Goal: Book appointment/travel/reservation

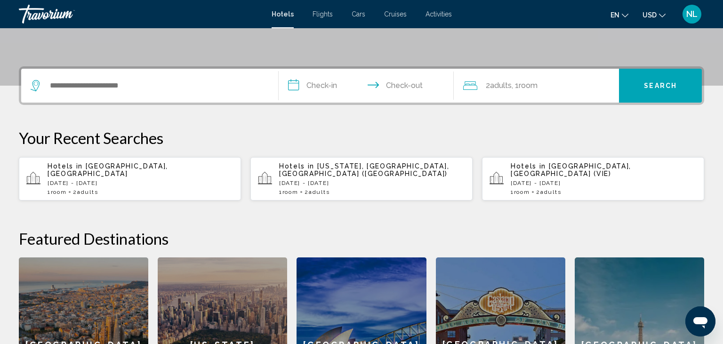
scroll to position [199, 0]
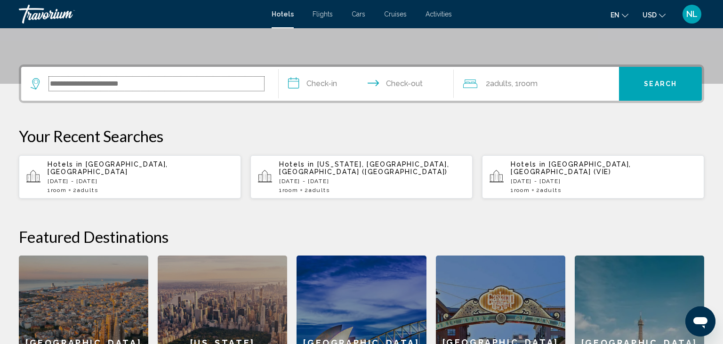
click at [211, 89] on input "Search widget" at bounding box center [156, 84] width 215 height 14
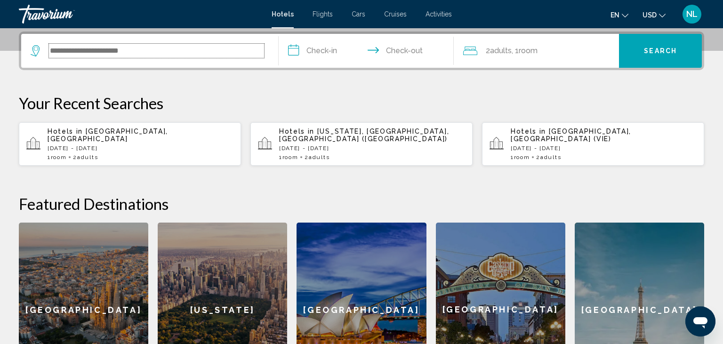
scroll to position [232, 0]
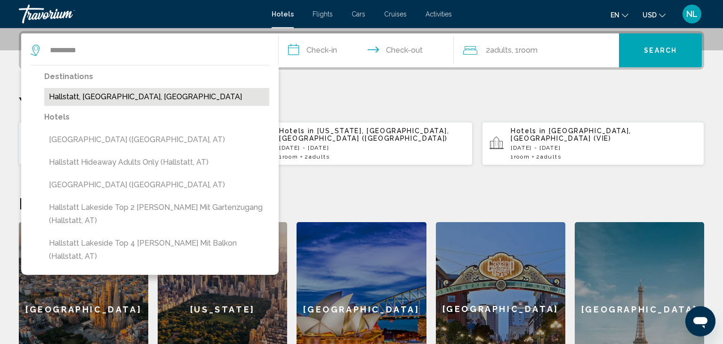
click at [213, 96] on button "Hallstatt, [GEOGRAPHIC_DATA], [GEOGRAPHIC_DATA]" at bounding box center [156, 97] width 225 height 18
type input "**********"
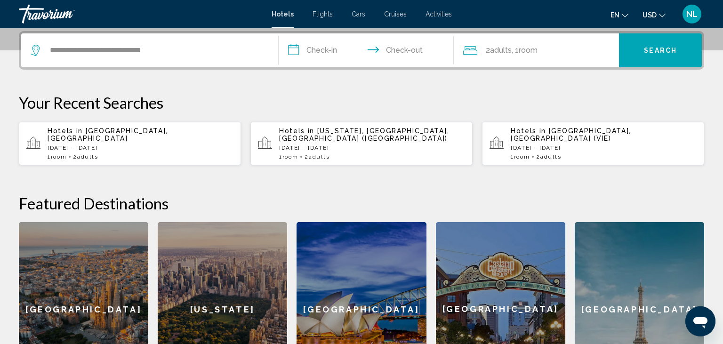
click at [338, 52] on input "**********" at bounding box center [368, 51] width 179 height 37
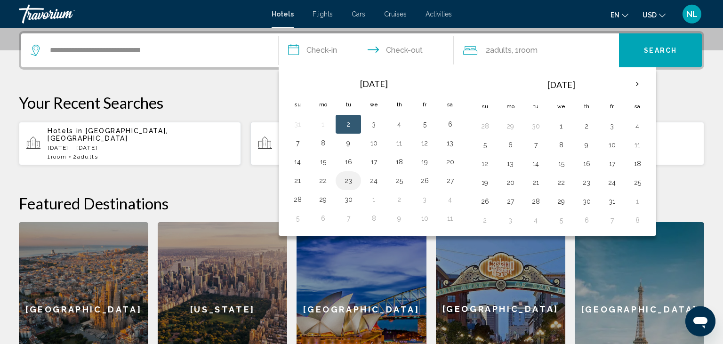
click at [350, 179] on button "23" at bounding box center [348, 180] width 15 height 13
click at [372, 181] on button "24" at bounding box center [373, 180] width 15 height 13
type input "**********"
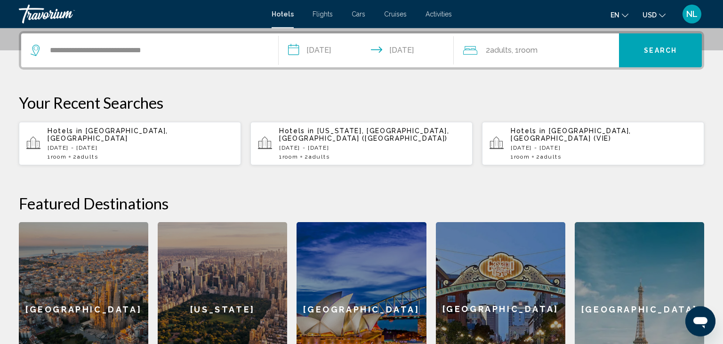
click at [662, 45] on button "Search" at bounding box center [660, 50] width 83 height 34
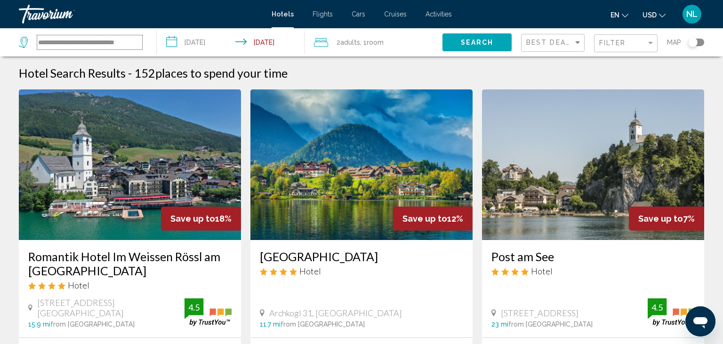
click at [116, 44] on input "**********" at bounding box center [89, 42] width 105 height 14
drag, startPoint x: 135, startPoint y: 41, endPoint x: 0, endPoint y: 41, distance: 135.2
click at [37, 41] on input "**********" at bounding box center [89, 42] width 105 height 14
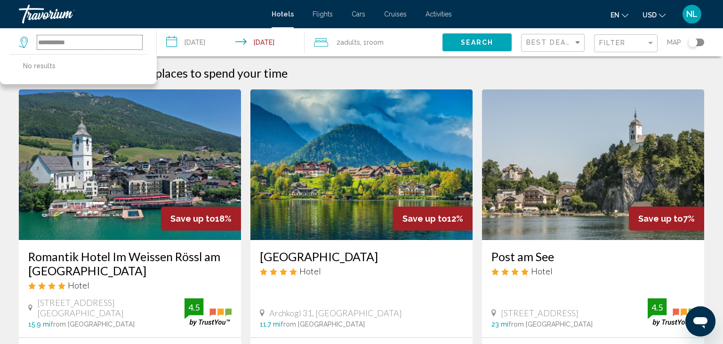
click at [58, 44] on input "**********" at bounding box center [89, 42] width 105 height 14
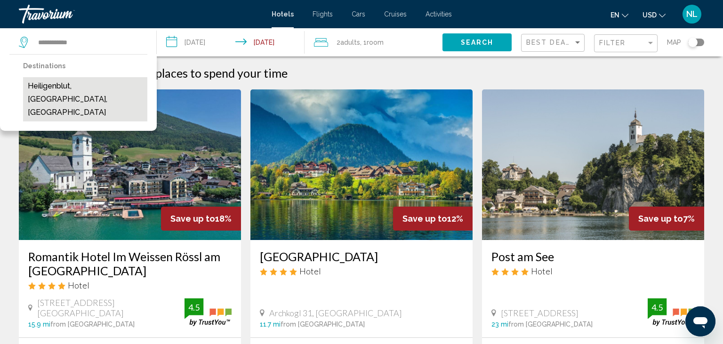
click at [89, 85] on button "Heiligenblut, [GEOGRAPHIC_DATA], [GEOGRAPHIC_DATA]" at bounding box center [85, 99] width 124 height 44
type input "**********"
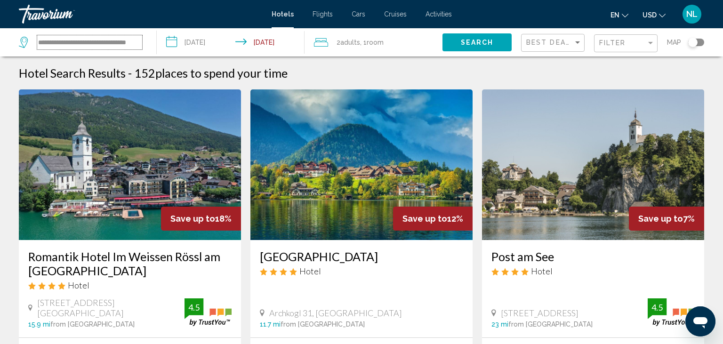
scroll to position [0, 7]
click at [477, 43] on span "Search" at bounding box center [477, 43] width 33 height 8
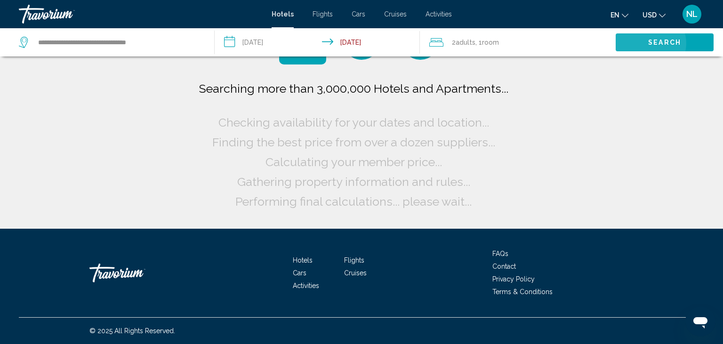
scroll to position [0, 0]
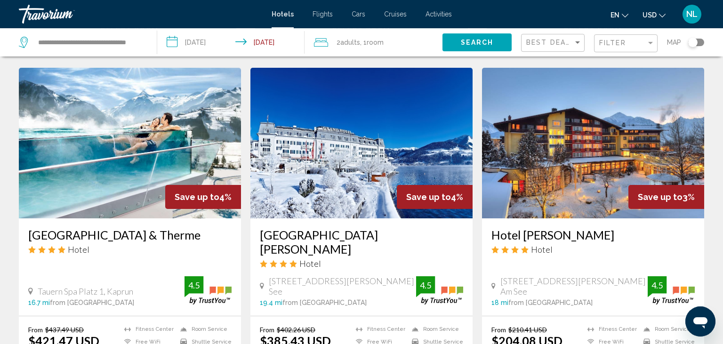
scroll to position [1194, 0]
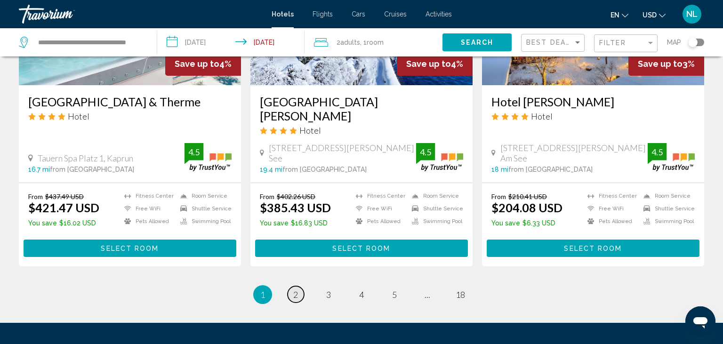
click at [296, 290] on span "2" at bounding box center [295, 295] width 5 height 10
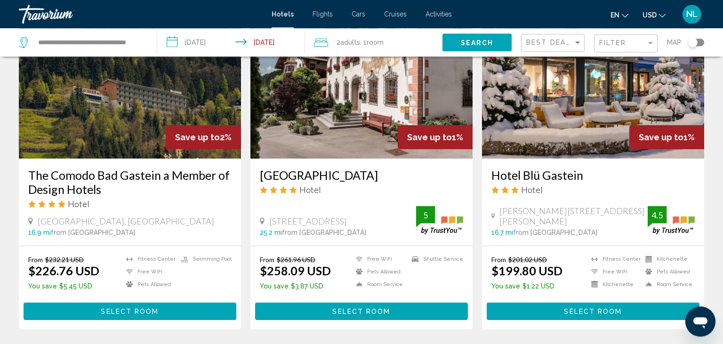
scroll to position [1144, 0]
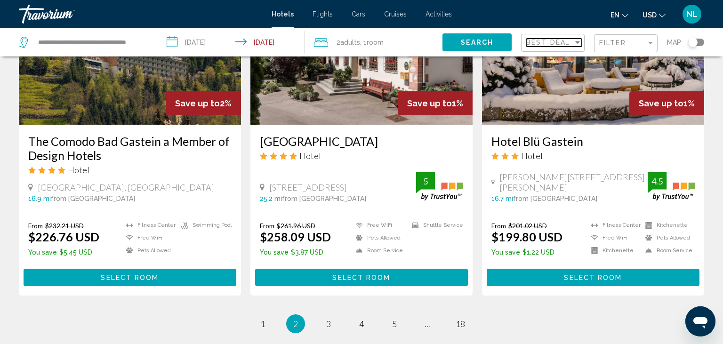
click at [569, 43] on span "Best Deals" at bounding box center [551, 43] width 49 height 8
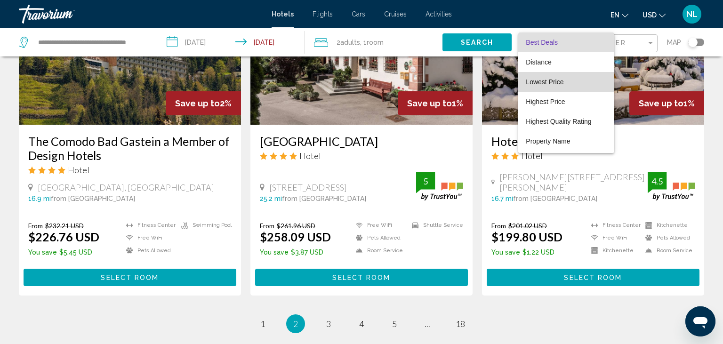
click at [546, 83] on span "Lowest Price" at bounding box center [545, 82] width 38 height 8
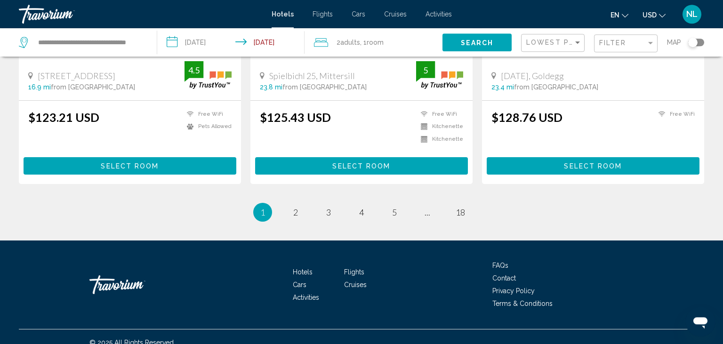
scroll to position [1268, 0]
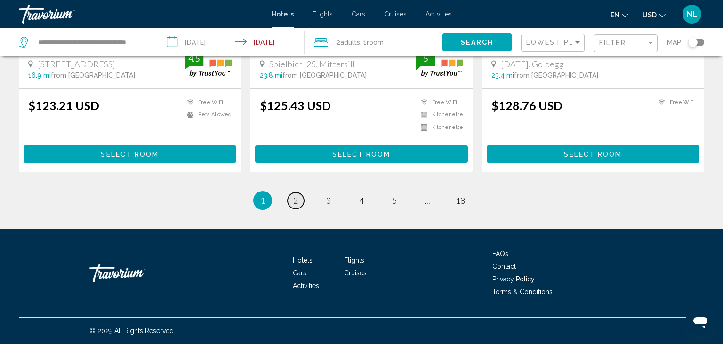
click at [289, 199] on link "page 2" at bounding box center [296, 201] width 16 height 16
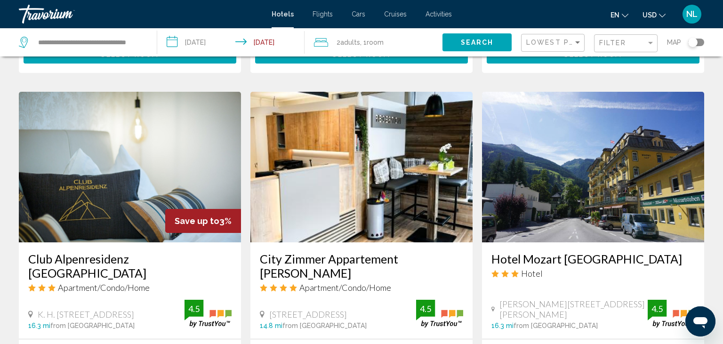
scroll to position [447, 0]
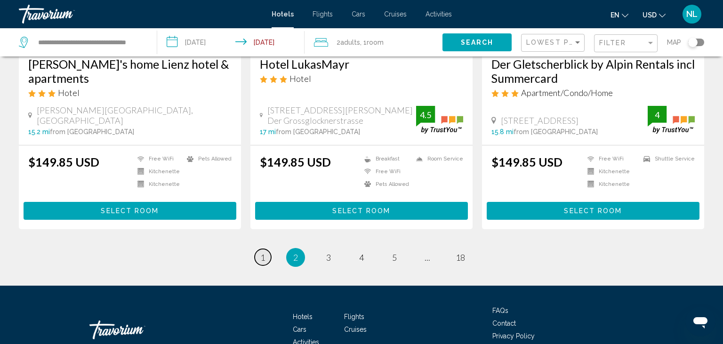
click at [264, 252] on span "1" at bounding box center [262, 257] width 5 height 10
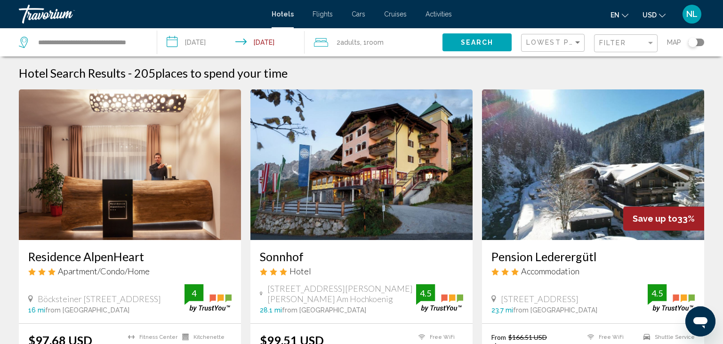
click at [432, 13] on span "Activities" at bounding box center [439, 14] width 26 height 8
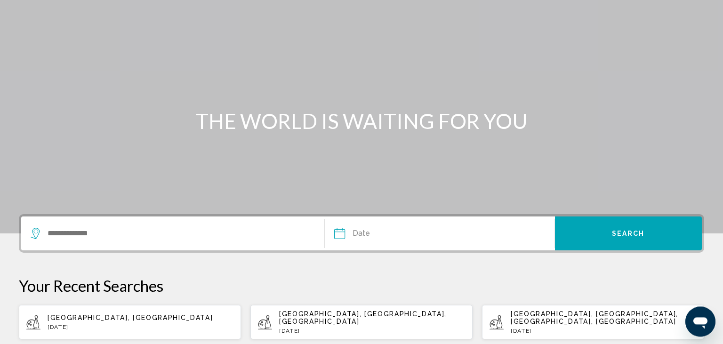
scroll to position [99, 0]
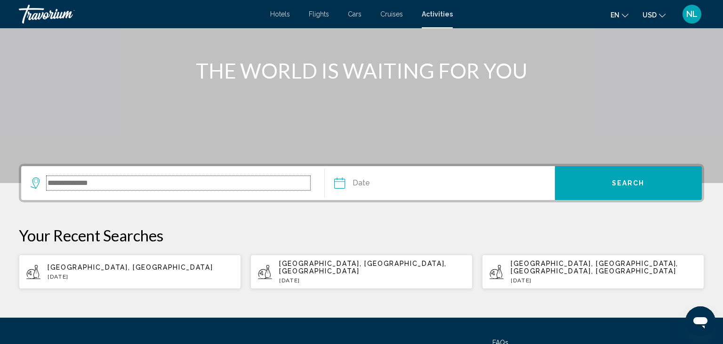
click at [183, 187] on input "Search widget" at bounding box center [179, 183] width 264 height 14
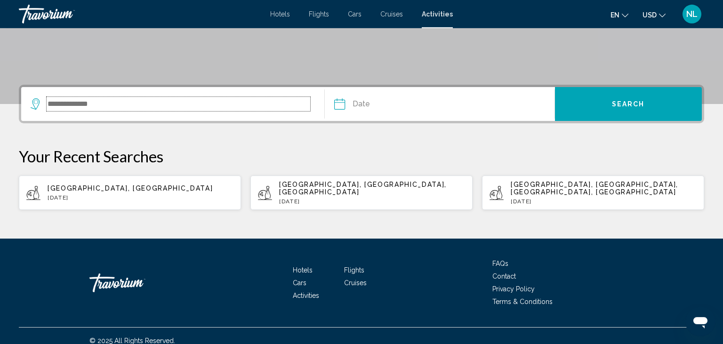
scroll to position [180, 0]
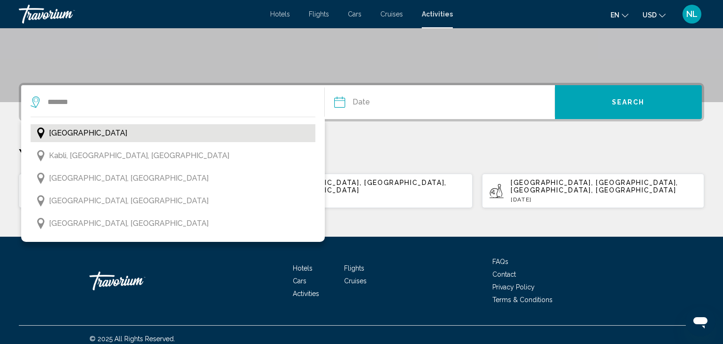
click at [200, 136] on button "[GEOGRAPHIC_DATA]" at bounding box center [173, 133] width 285 height 18
type input "*******"
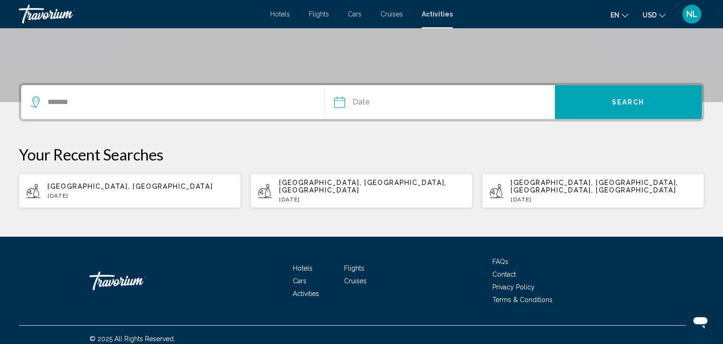
click at [367, 103] on input "Date" at bounding box center [389, 103] width 114 height 37
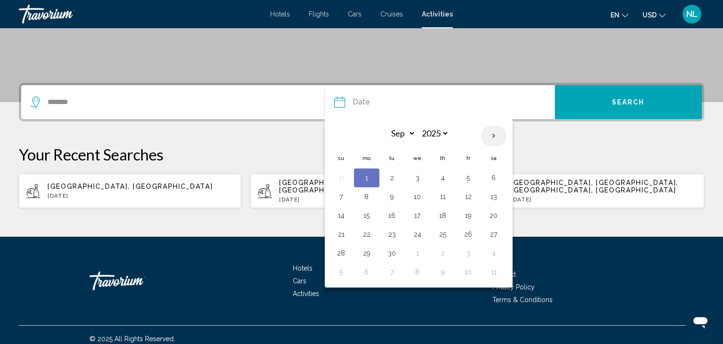
click at [490, 135] on th "Next month" at bounding box center [493, 136] width 25 height 21
select select "*"
click at [394, 216] on button "14" at bounding box center [392, 215] width 15 height 13
type input "**********"
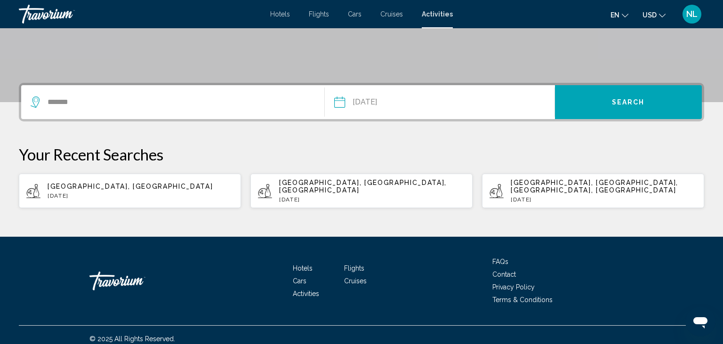
click at [638, 102] on span "Search" at bounding box center [628, 103] width 33 height 8
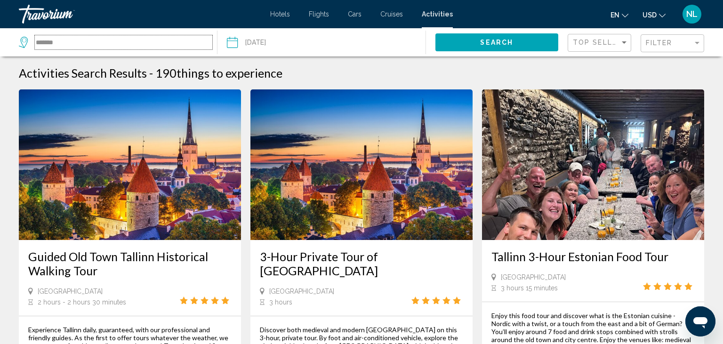
click at [103, 46] on input "*******" at bounding box center [124, 42] width 178 height 14
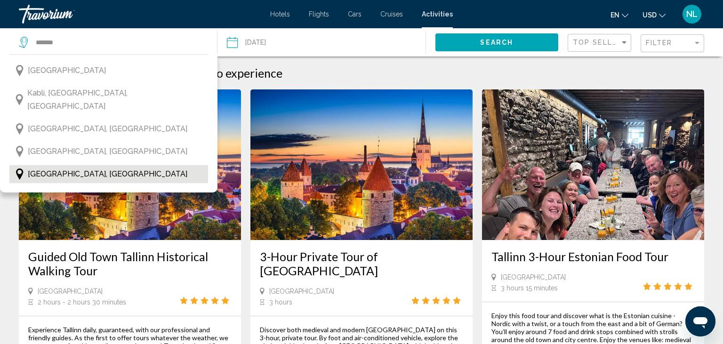
click at [82, 165] on button "[GEOGRAPHIC_DATA], [GEOGRAPHIC_DATA]" at bounding box center [108, 174] width 199 height 18
type input "**********"
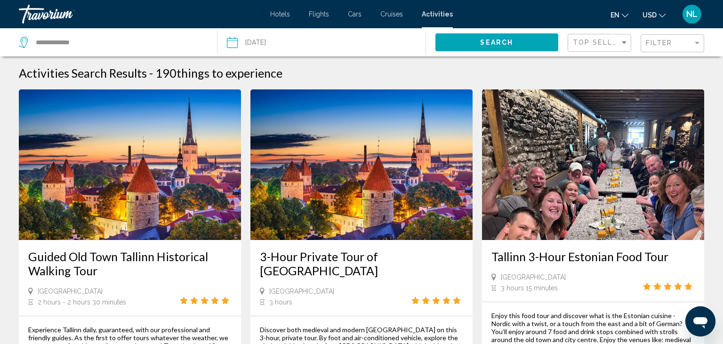
click at [257, 43] on input "Date: Oct 14, 2025" at bounding box center [276, 43] width 103 height 31
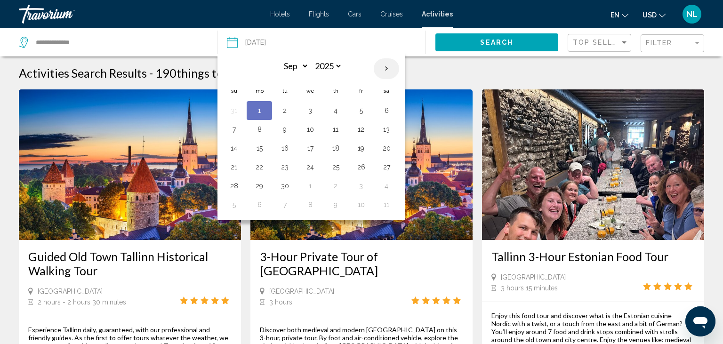
click at [384, 67] on th "Next month" at bounding box center [386, 68] width 25 height 21
select select "*"
click at [306, 148] on button "15" at bounding box center [310, 148] width 15 height 13
type input "**********"
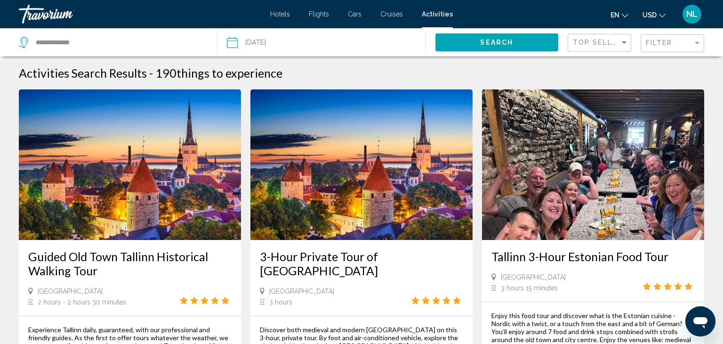
click at [472, 41] on button "Search" at bounding box center [497, 41] width 123 height 17
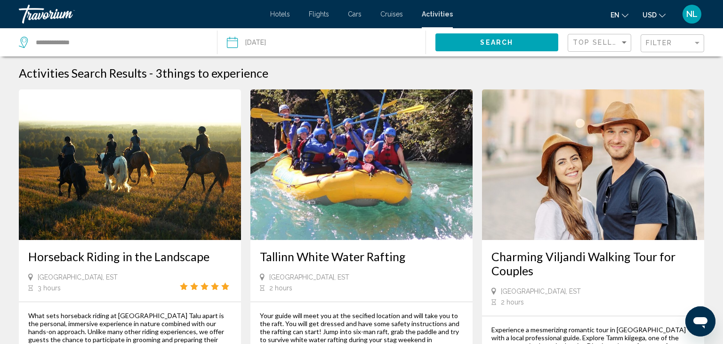
click at [150, 214] on img "Main content" at bounding box center [130, 164] width 222 height 151
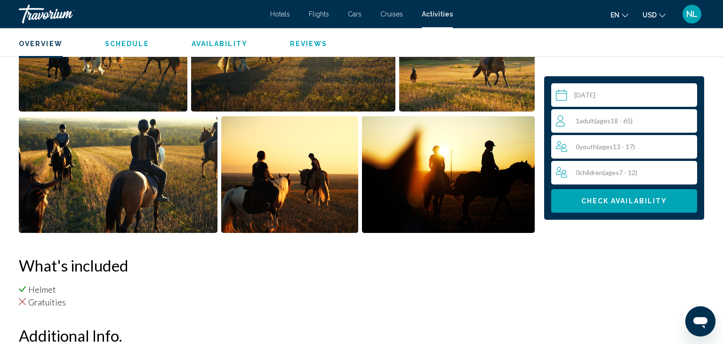
scroll to position [468, 0]
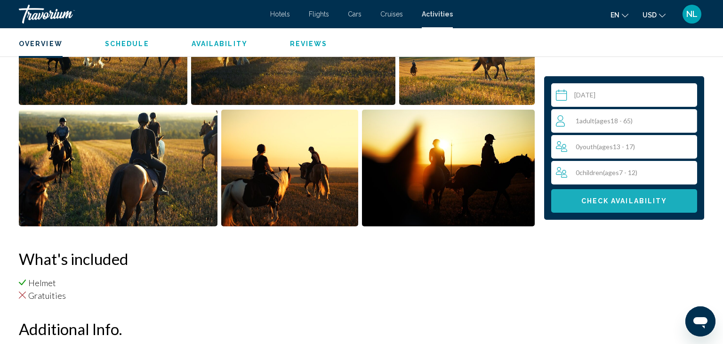
click at [593, 204] on span "Check Availability" at bounding box center [625, 202] width 86 height 8
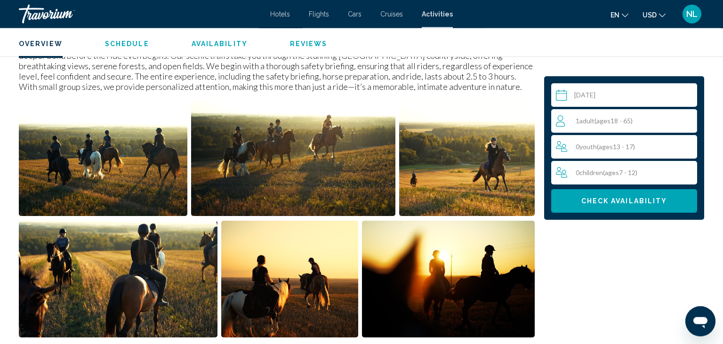
scroll to position [376, 0]
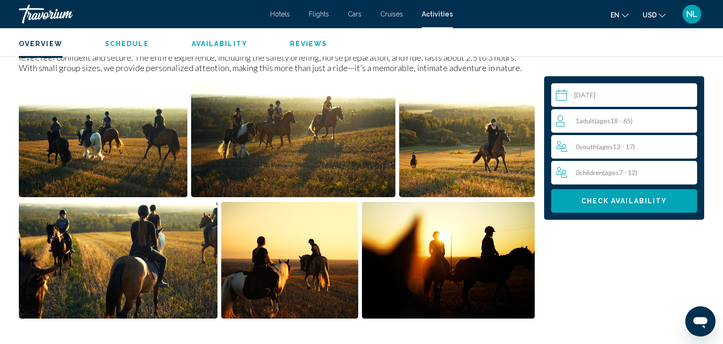
click at [152, 152] on img "Open full-screen image slider" at bounding box center [103, 139] width 169 height 117
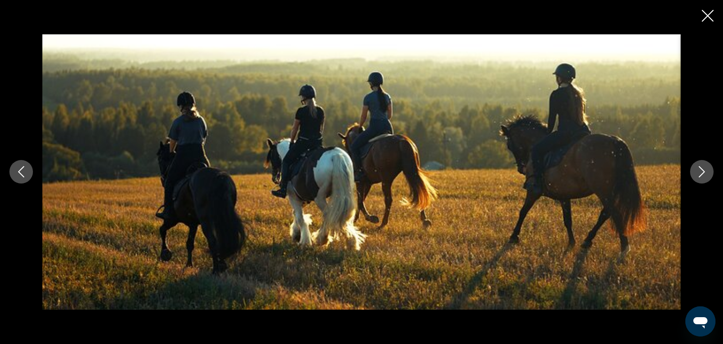
click at [698, 171] on icon "Next image" at bounding box center [702, 171] width 11 height 11
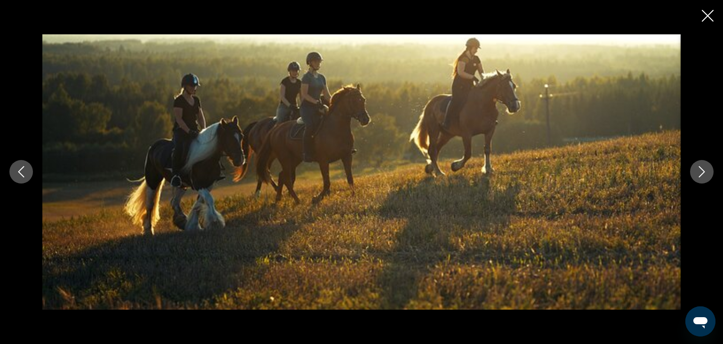
click at [698, 173] on icon "Next image" at bounding box center [702, 171] width 11 height 11
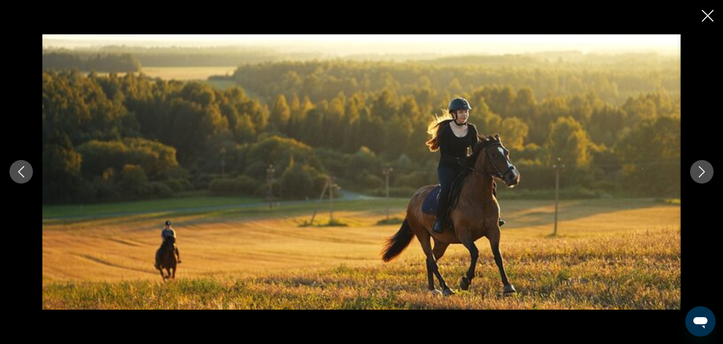
click at [698, 173] on icon "Next image" at bounding box center [702, 171] width 11 height 11
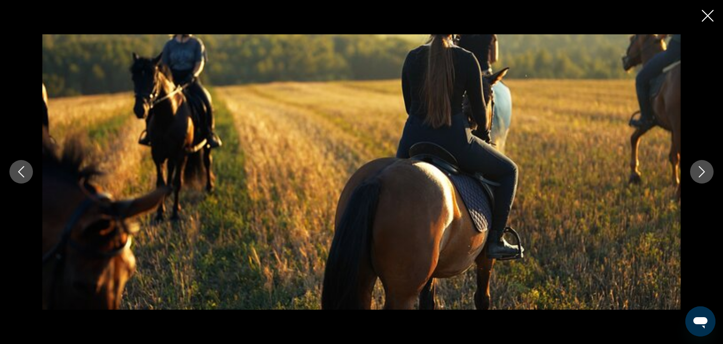
click at [698, 174] on icon "Next image" at bounding box center [702, 171] width 11 height 11
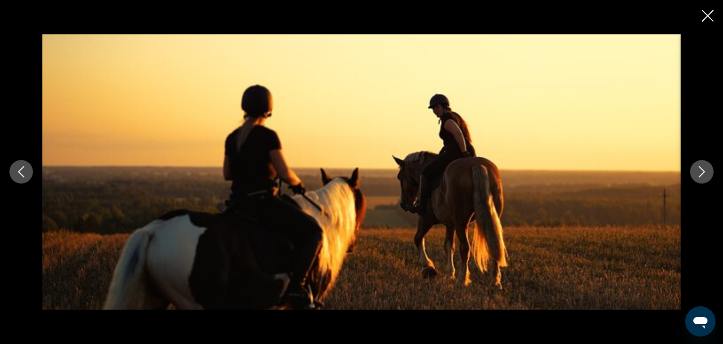
click at [698, 174] on icon "Next image" at bounding box center [702, 171] width 11 height 11
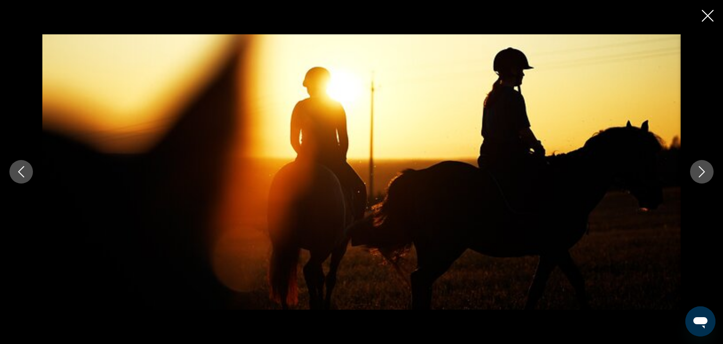
click at [698, 174] on icon "Next image" at bounding box center [702, 171] width 11 height 11
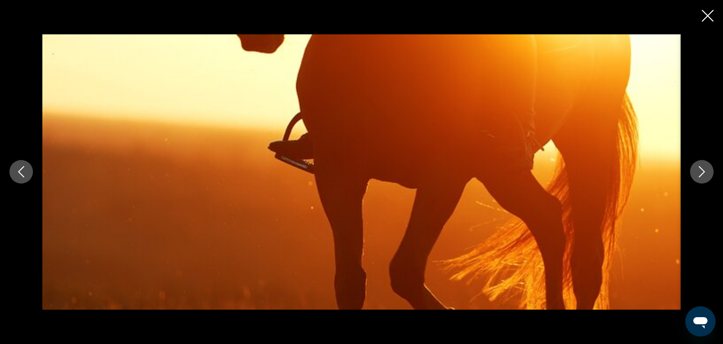
click at [706, 16] on icon "Close slideshow" at bounding box center [708, 16] width 12 height 12
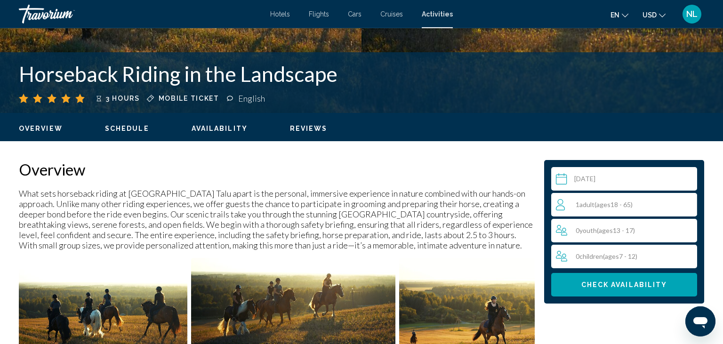
scroll to position [177, 0]
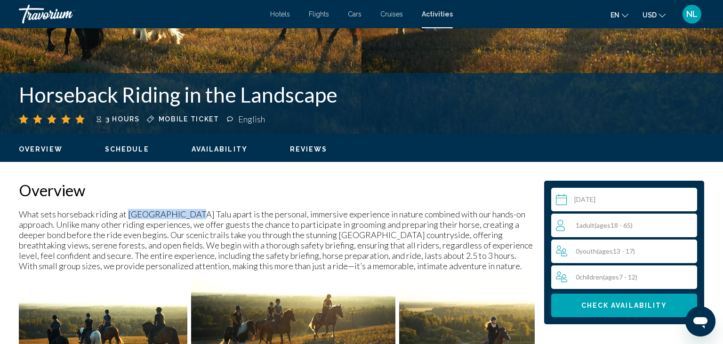
drag, startPoint x: 137, startPoint y: 214, endPoint x: 182, endPoint y: 217, distance: 44.8
click at [182, 217] on p "What sets horseback riding at [GEOGRAPHIC_DATA] Talu apart is the personal, imm…" at bounding box center [277, 240] width 516 height 62
copy p "Metsapiiga Talu"
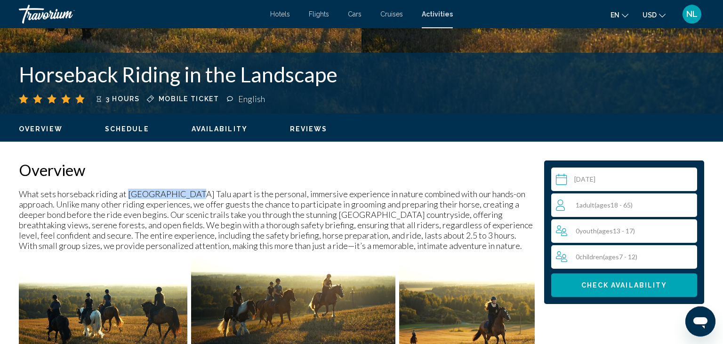
scroll to position [199, 0]
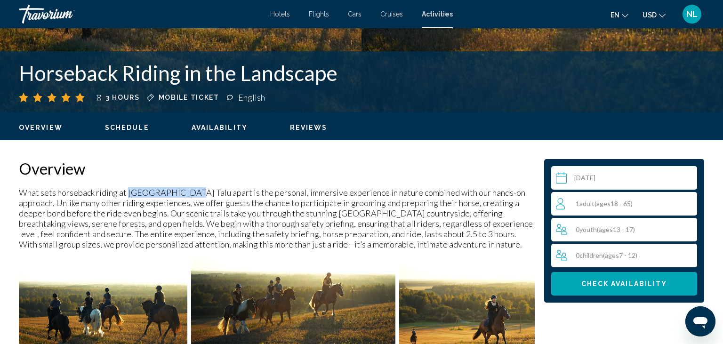
click at [432, 14] on span "Activities" at bounding box center [437, 14] width 31 height 8
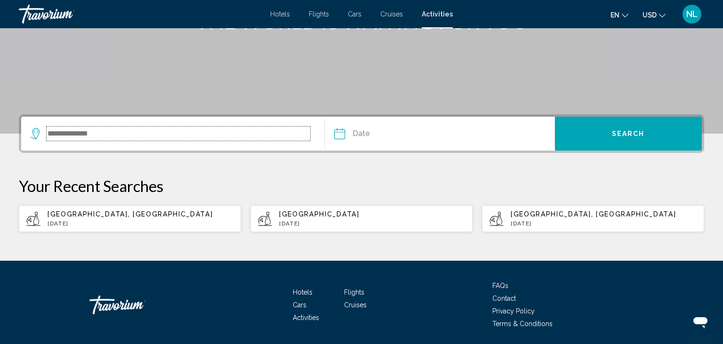
click at [178, 135] on input "Search widget" at bounding box center [179, 134] width 264 height 14
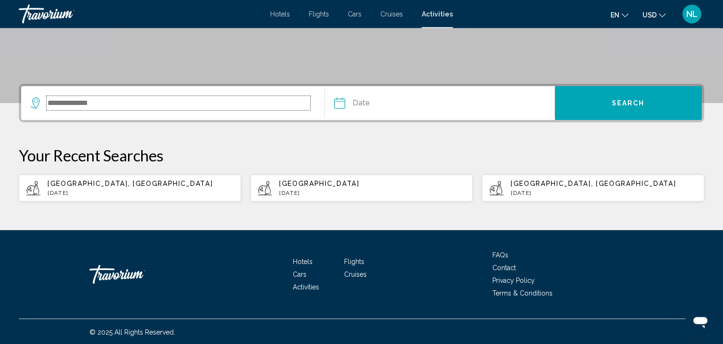
scroll to position [180, 0]
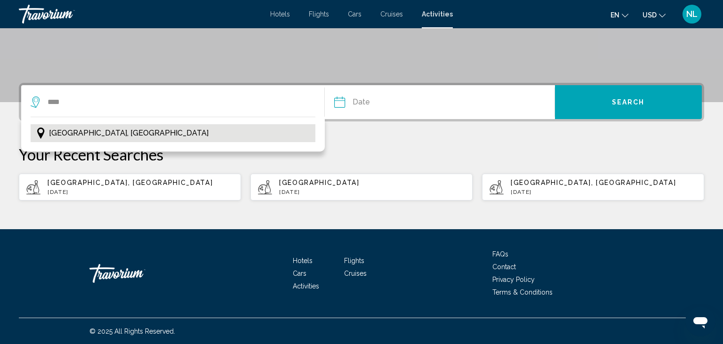
click at [244, 128] on button "[GEOGRAPHIC_DATA], [GEOGRAPHIC_DATA]" at bounding box center [173, 133] width 285 height 18
type input "**********"
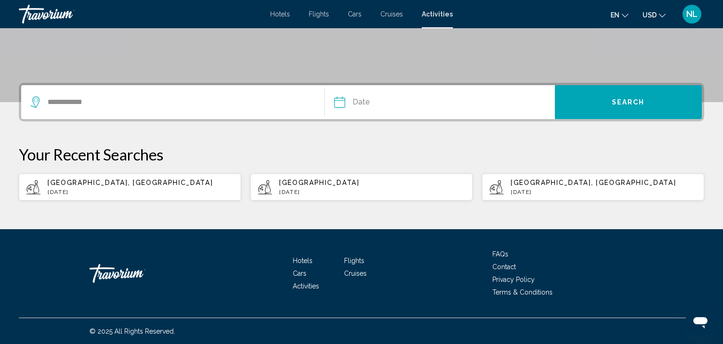
click at [379, 101] on input "Date" at bounding box center [389, 103] width 114 height 37
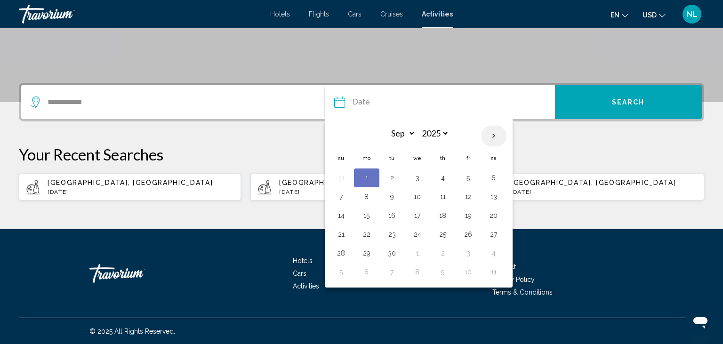
click at [495, 135] on th "Next month" at bounding box center [493, 136] width 25 height 21
select select "*"
click at [470, 214] on button "17" at bounding box center [468, 215] width 15 height 13
type input "**********"
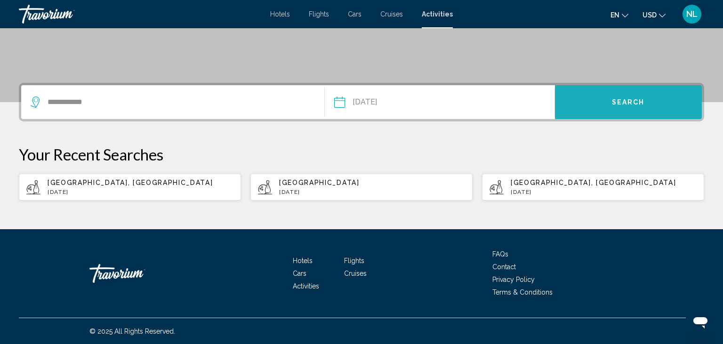
click at [603, 105] on button "Search" at bounding box center [628, 102] width 147 height 34
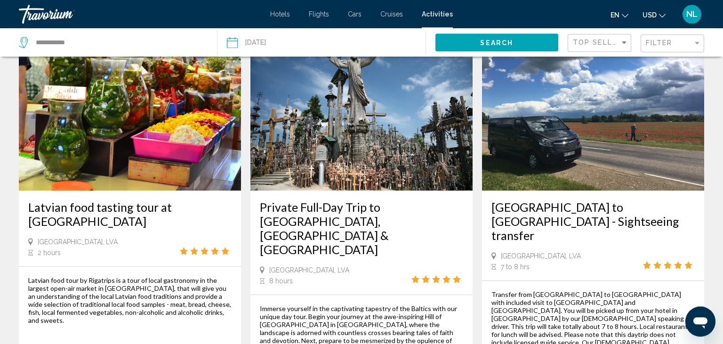
scroll to position [398, 0]
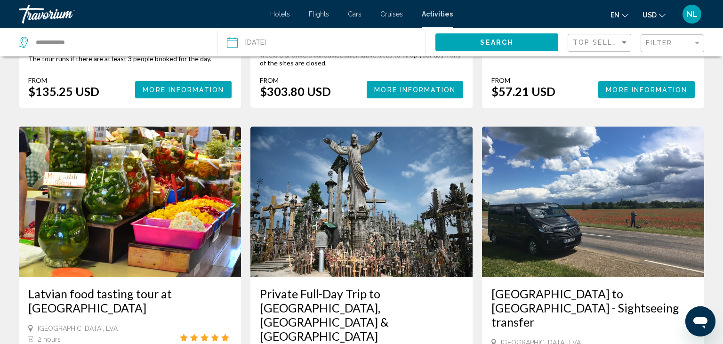
click at [170, 236] on img "Main content" at bounding box center [130, 202] width 222 height 151
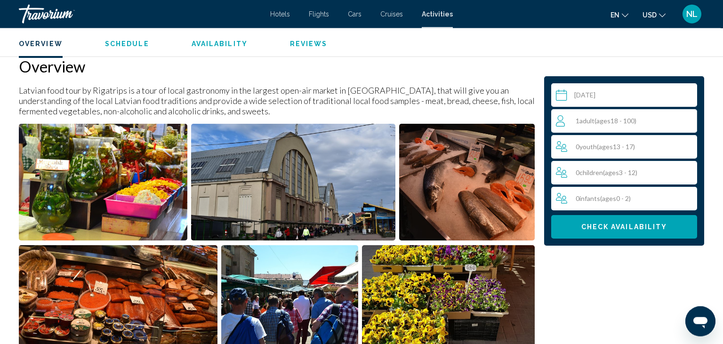
scroll to position [297, 0]
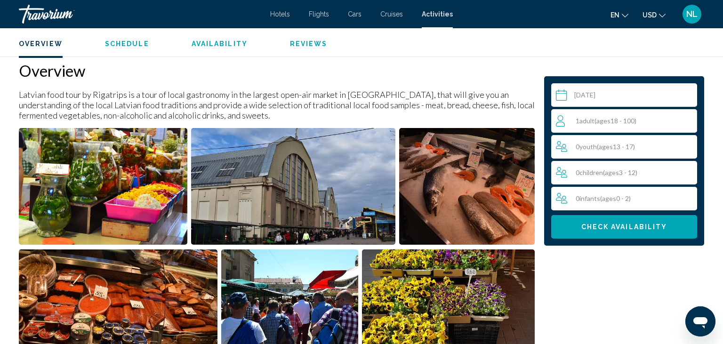
click at [193, 218] on img "Open full-screen image slider" at bounding box center [293, 186] width 204 height 117
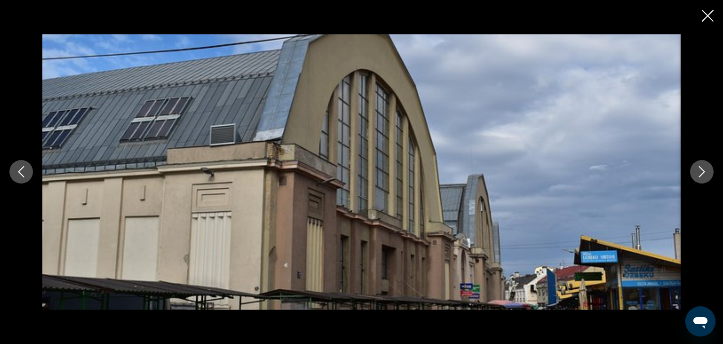
click at [25, 179] on button "Previous image" at bounding box center [21, 172] width 24 height 24
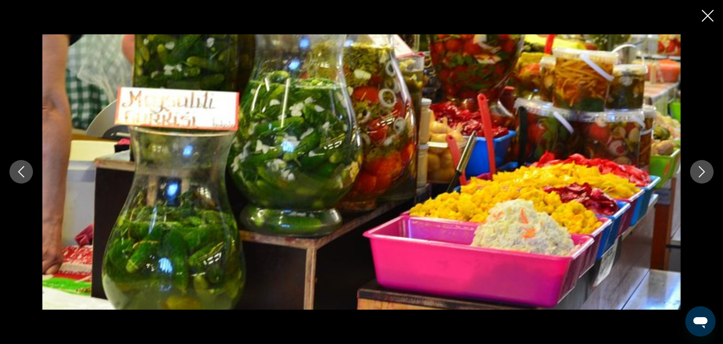
click at [698, 171] on icon "Next image" at bounding box center [702, 171] width 11 height 11
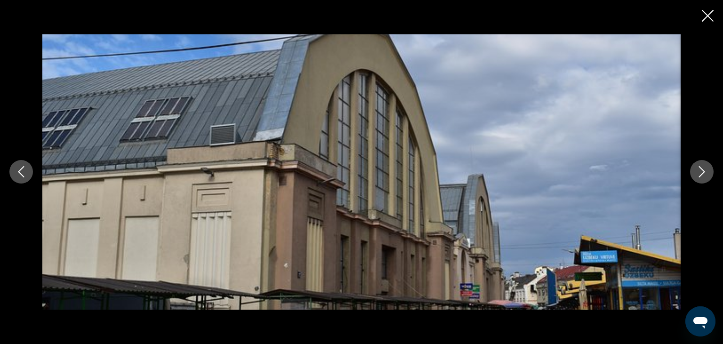
click at [699, 171] on icon "Next image" at bounding box center [702, 171] width 11 height 11
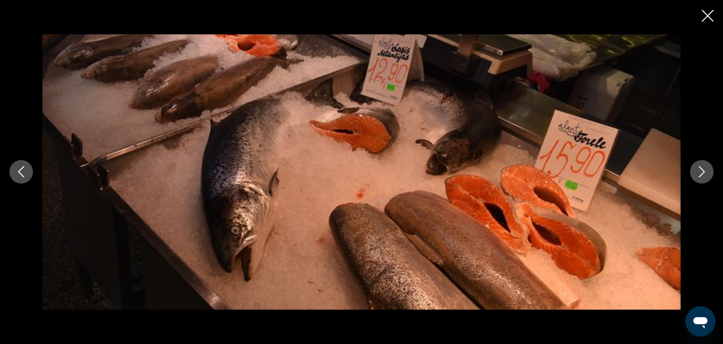
click at [699, 171] on icon "Next image" at bounding box center [702, 171] width 11 height 11
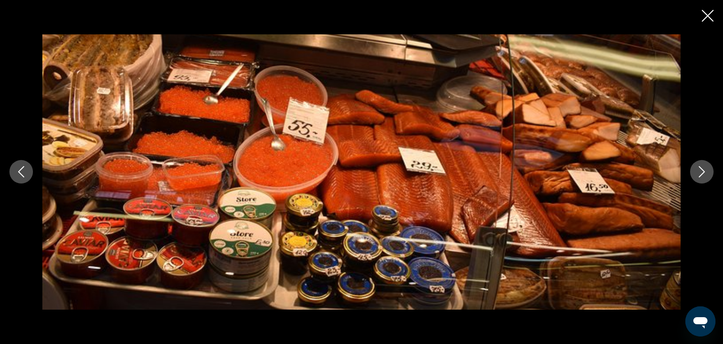
click at [699, 171] on icon "Next image" at bounding box center [702, 171] width 11 height 11
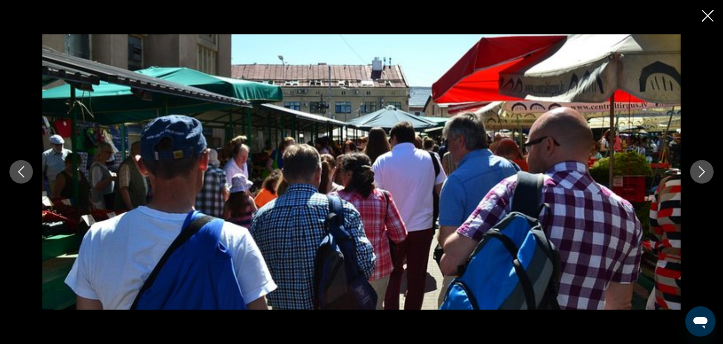
click at [699, 171] on icon "Next image" at bounding box center [702, 171] width 11 height 11
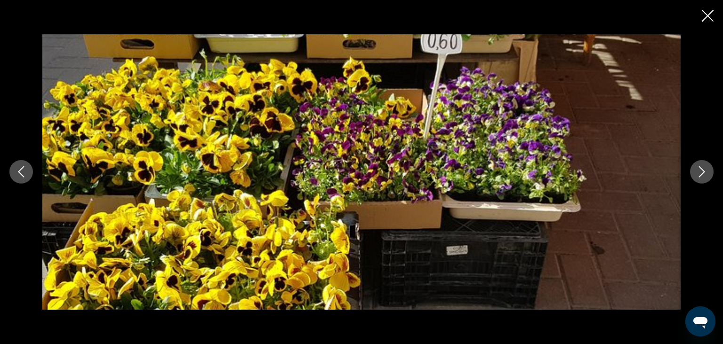
click at [699, 171] on icon "Next image" at bounding box center [702, 171] width 11 height 11
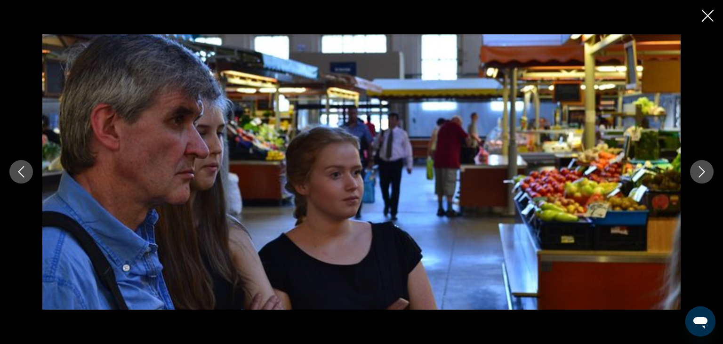
click at [699, 171] on icon "Next image" at bounding box center [702, 171] width 11 height 11
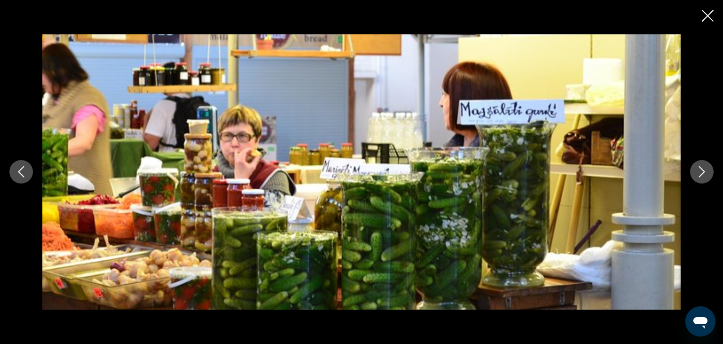
click at [699, 171] on icon "Next image" at bounding box center [702, 171] width 11 height 11
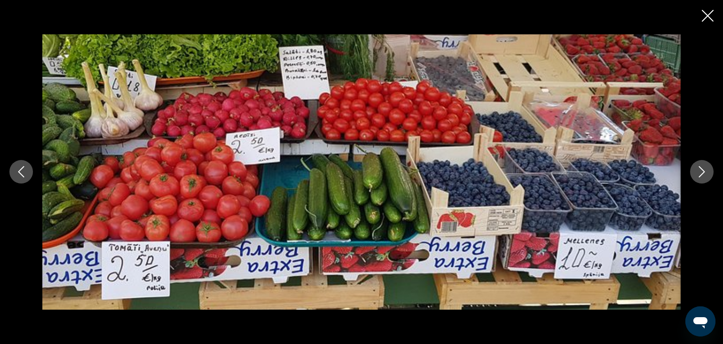
click at [699, 171] on icon "Next image" at bounding box center [702, 171] width 11 height 11
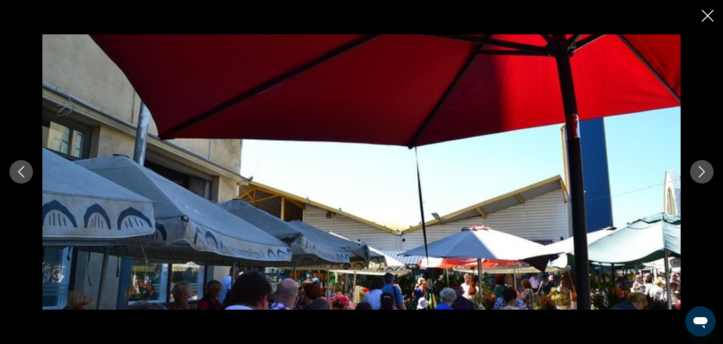
click at [699, 171] on icon "Next image" at bounding box center [702, 171] width 11 height 11
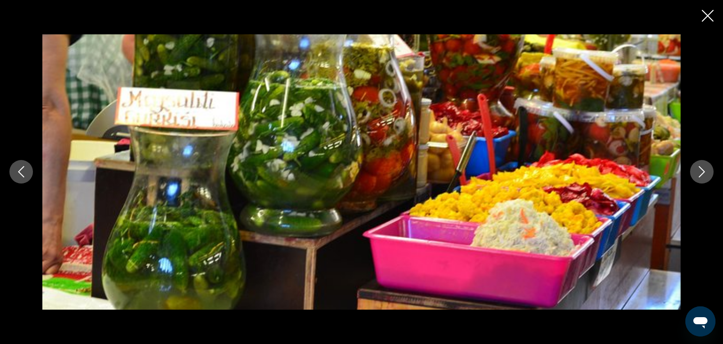
click at [703, 20] on icon "Close slideshow" at bounding box center [708, 16] width 12 height 12
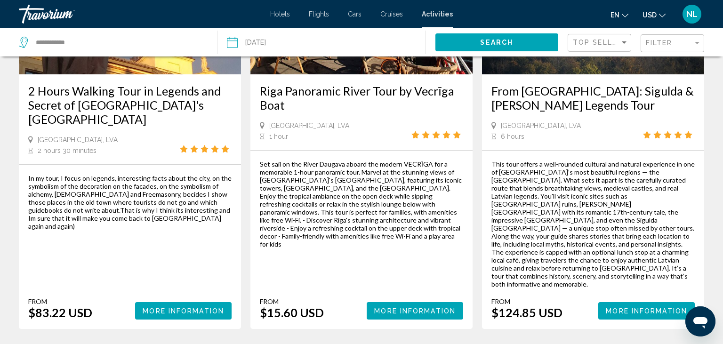
scroll to position [1492, 0]
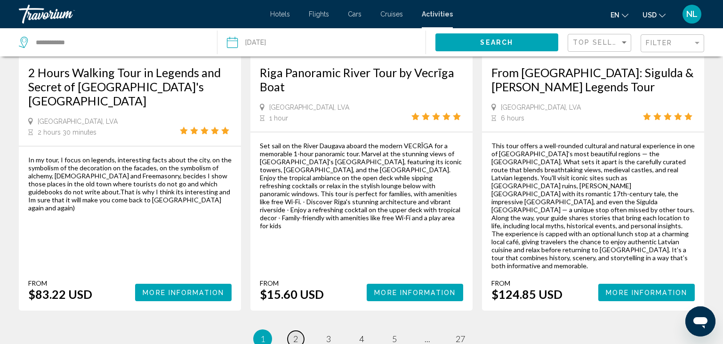
click at [299, 331] on link "page 2" at bounding box center [296, 339] width 16 height 16
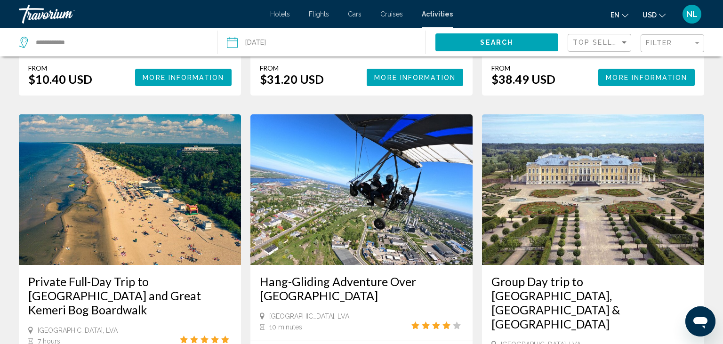
scroll to position [845, 0]
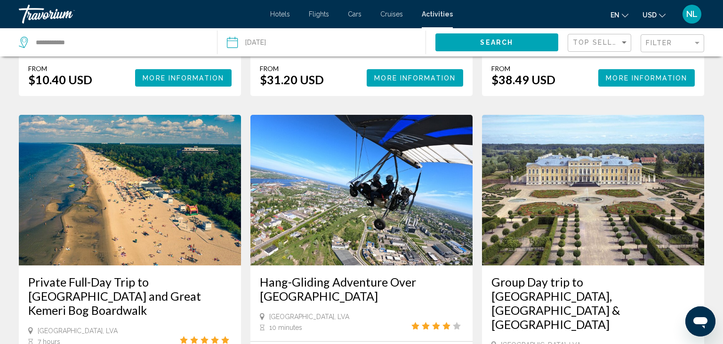
click at [370, 275] on h3 "Hang-Gliding Adventure Over [GEOGRAPHIC_DATA]" at bounding box center [361, 289] width 203 height 28
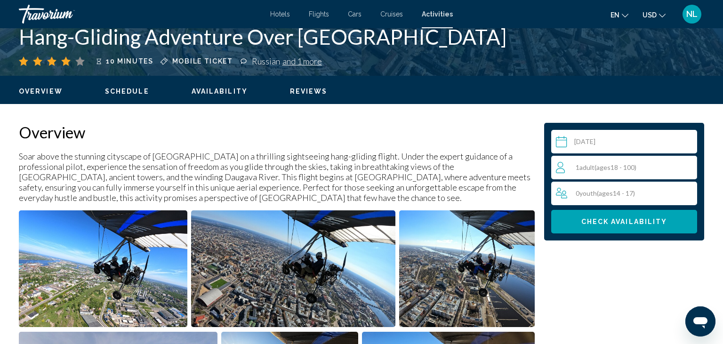
scroll to position [298, 0]
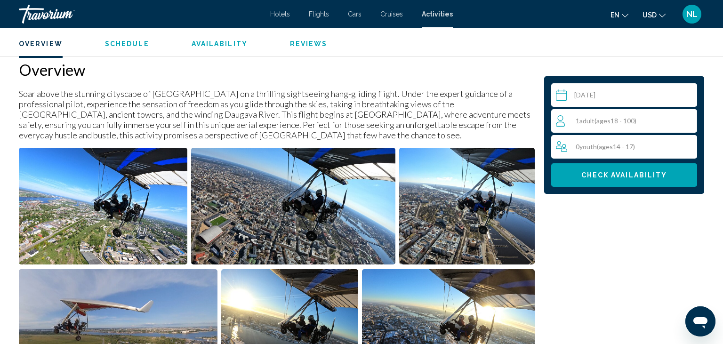
click at [288, 202] on img "Open full-screen image slider" at bounding box center [293, 206] width 204 height 117
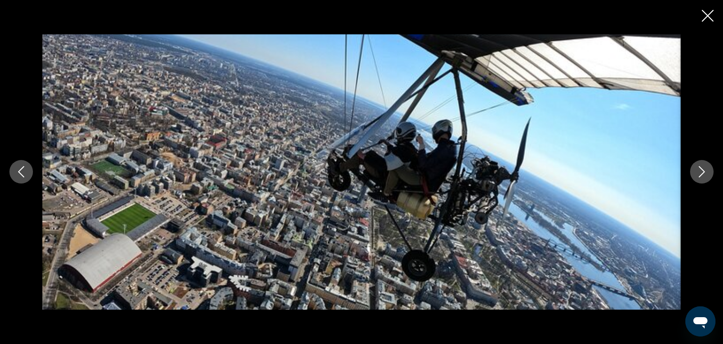
click at [707, 171] on icon "Next image" at bounding box center [702, 171] width 11 height 11
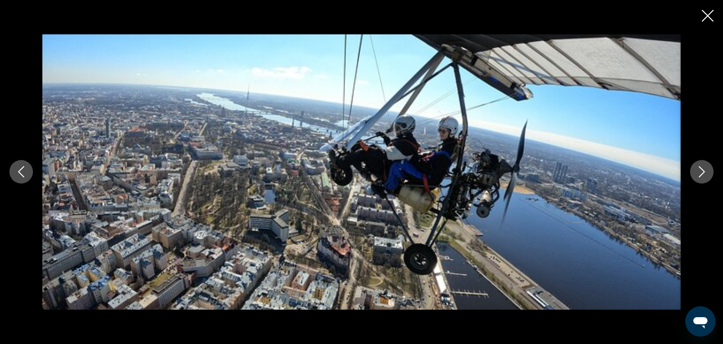
click at [707, 171] on icon "Next image" at bounding box center [702, 171] width 11 height 11
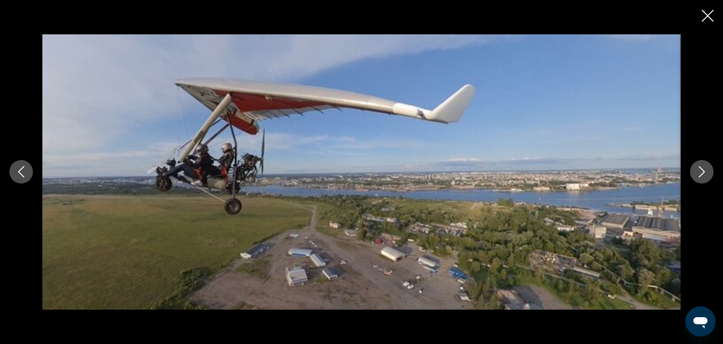
click at [707, 171] on icon "Next image" at bounding box center [702, 171] width 11 height 11
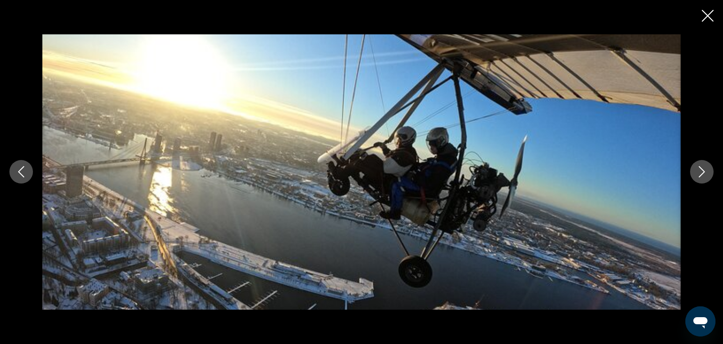
click at [707, 171] on icon "Next image" at bounding box center [702, 171] width 11 height 11
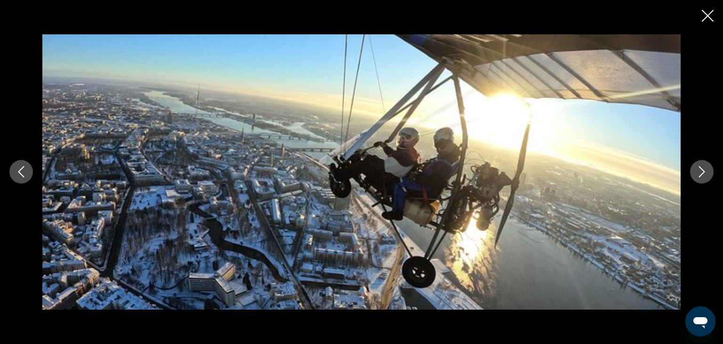
click at [707, 171] on icon "Next image" at bounding box center [702, 171] width 11 height 11
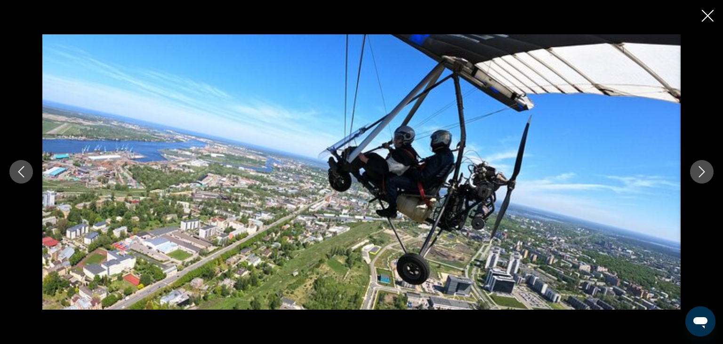
click at [708, 16] on icon "Close slideshow" at bounding box center [708, 16] width 12 height 12
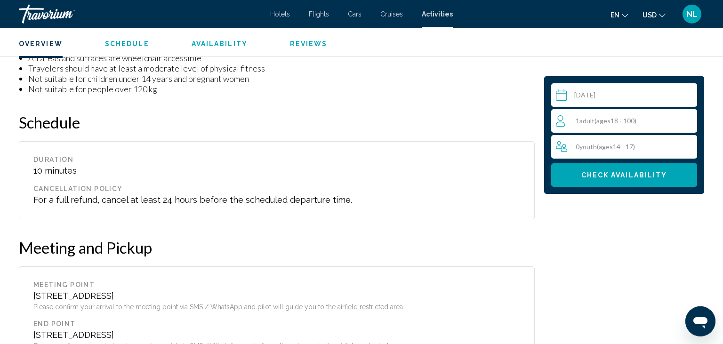
scroll to position [845, 0]
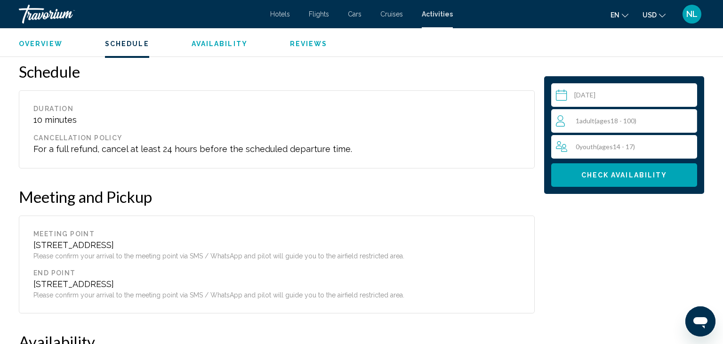
drag, startPoint x: 33, startPoint y: 244, endPoint x: 118, endPoint y: 246, distance: 84.8
click at [118, 246] on div "[STREET_ADDRESS]" at bounding box center [276, 245] width 487 height 10
copy div "[STREET_ADDRESS]"
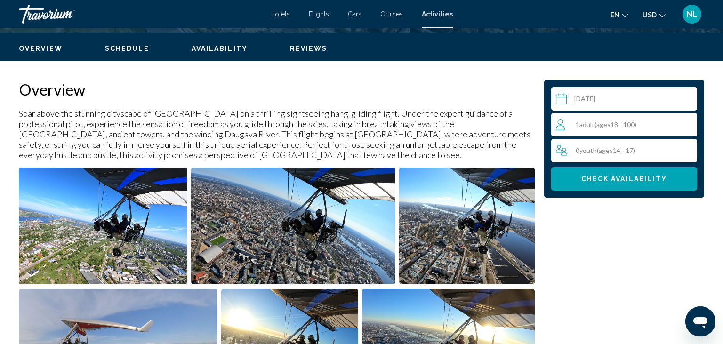
scroll to position [298, 0]
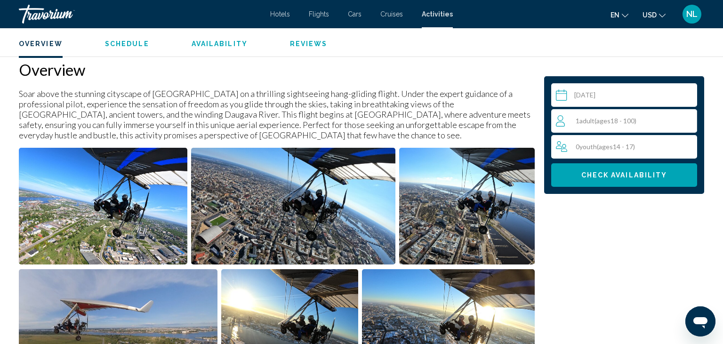
click at [166, 213] on img "Open full-screen image slider" at bounding box center [103, 206] width 169 height 117
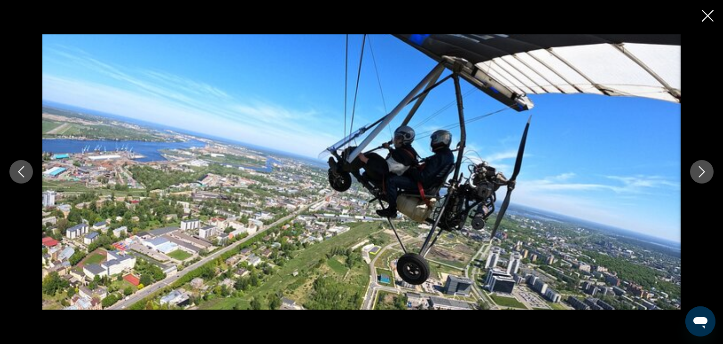
click at [705, 177] on icon "Next image" at bounding box center [702, 171] width 11 height 11
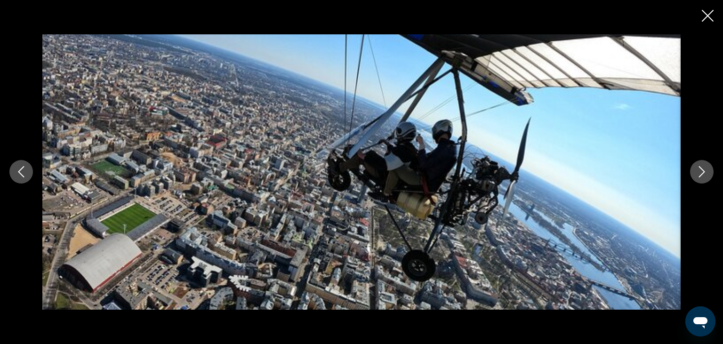
click at [705, 177] on icon "Next image" at bounding box center [702, 171] width 11 height 11
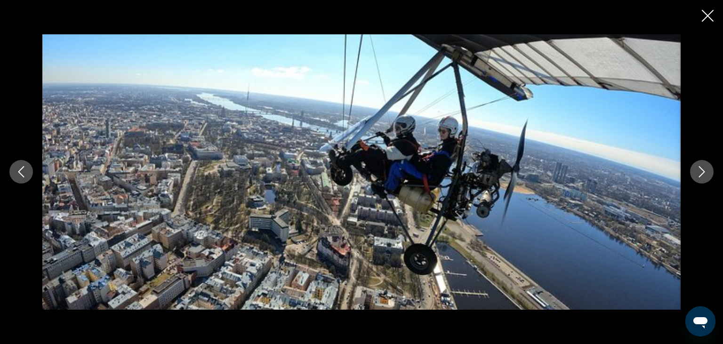
click at [705, 177] on icon "Next image" at bounding box center [702, 171] width 11 height 11
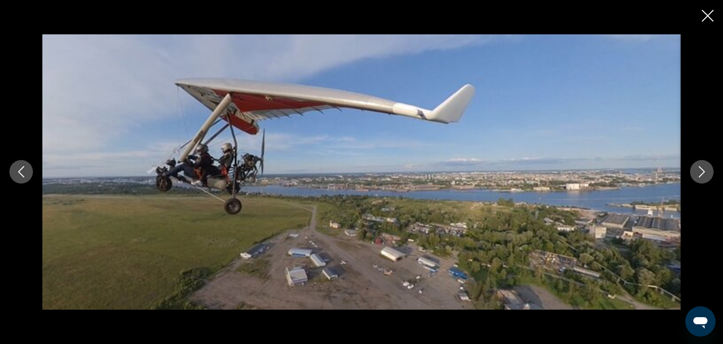
click at [705, 177] on icon "Next image" at bounding box center [702, 171] width 11 height 11
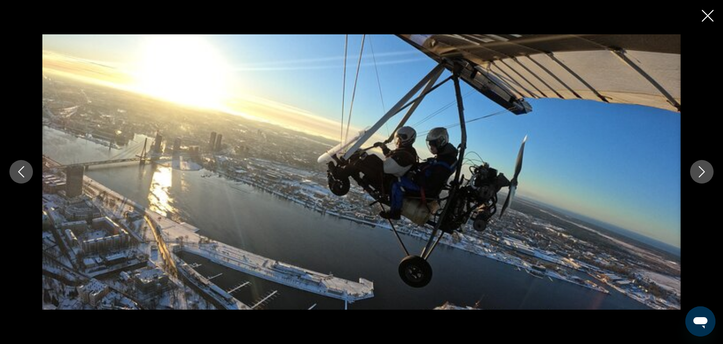
click at [709, 15] on icon "Close slideshow" at bounding box center [708, 16] width 12 height 12
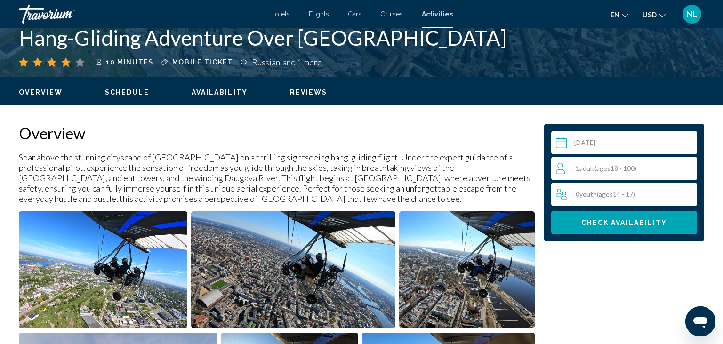
scroll to position [0, 0]
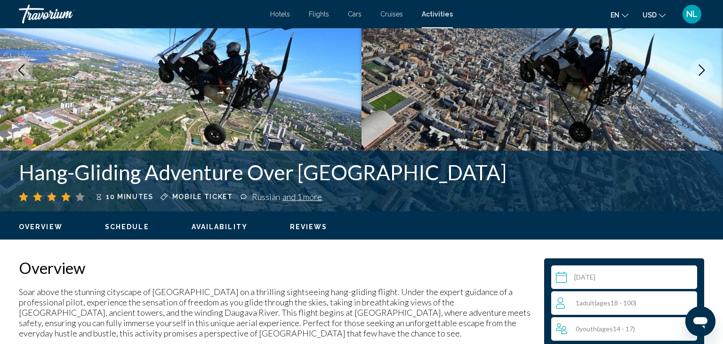
click at [137, 228] on span "Schedule" at bounding box center [127, 227] width 44 height 8
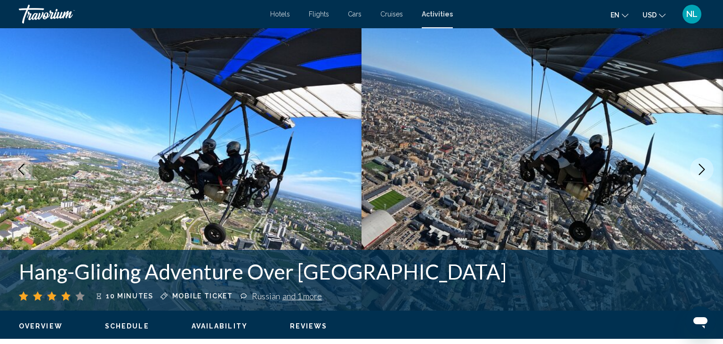
click at [37, 329] on span "Overview" at bounding box center [41, 327] width 44 height 8
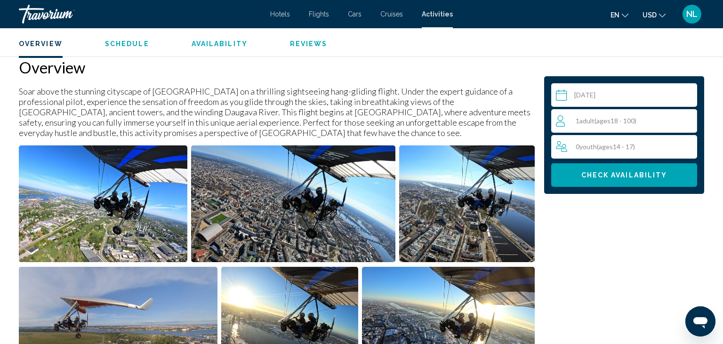
scroll to position [301, 0]
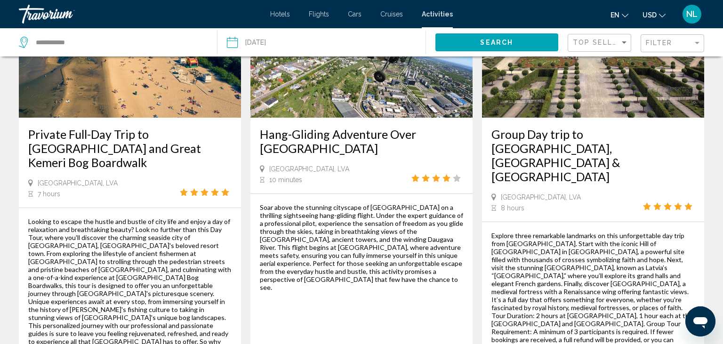
scroll to position [995, 0]
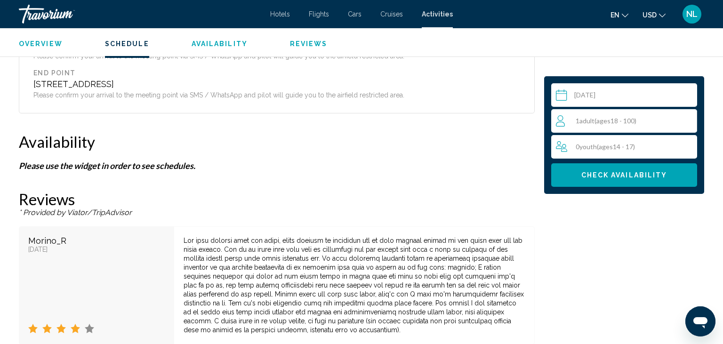
scroll to position [980, 0]
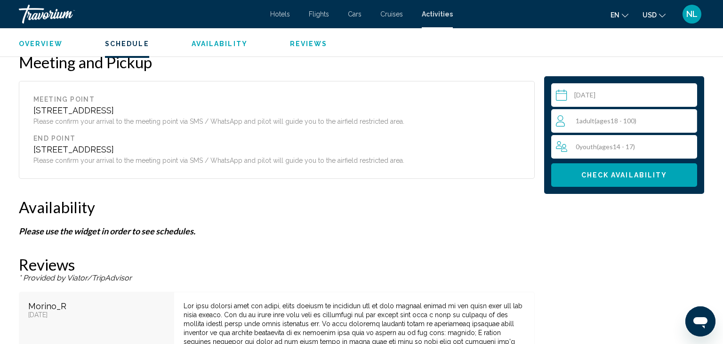
click at [627, 180] on button "Check Availability" at bounding box center [625, 175] width 146 height 24
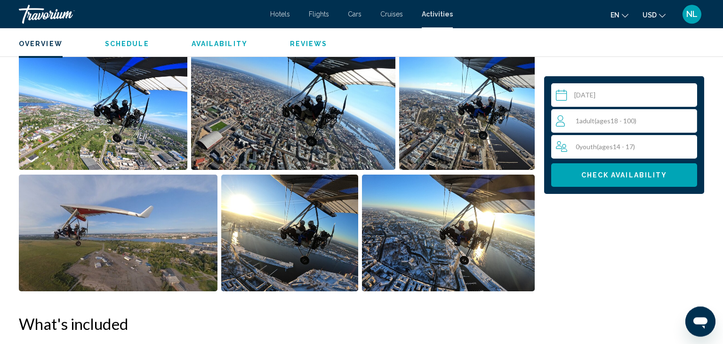
scroll to position [391, 0]
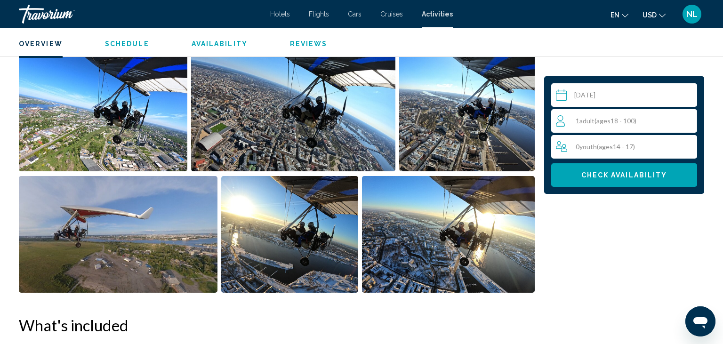
click at [364, 112] on img "Open full-screen image slider" at bounding box center [293, 113] width 204 height 117
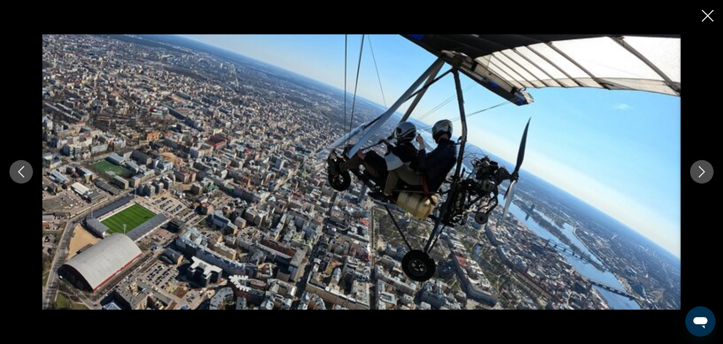
click at [709, 16] on icon "Close slideshow" at bounding box center [708, 16] width 12 height 12
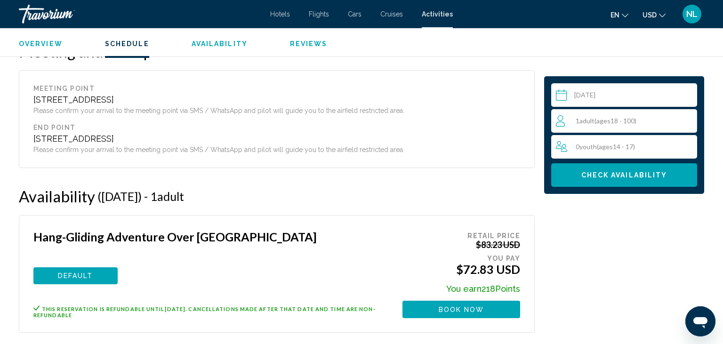
scroll to position [1088, 0]
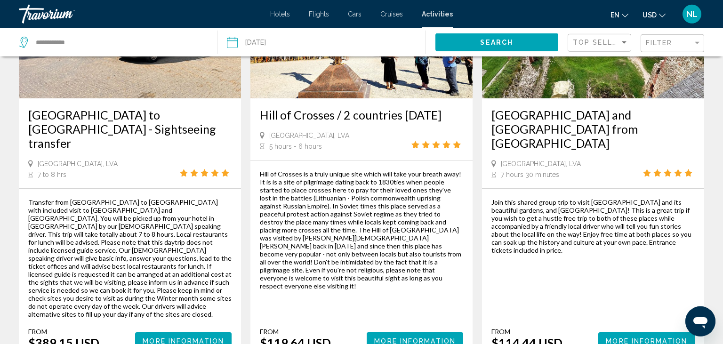
scroll to position [1517, 0]
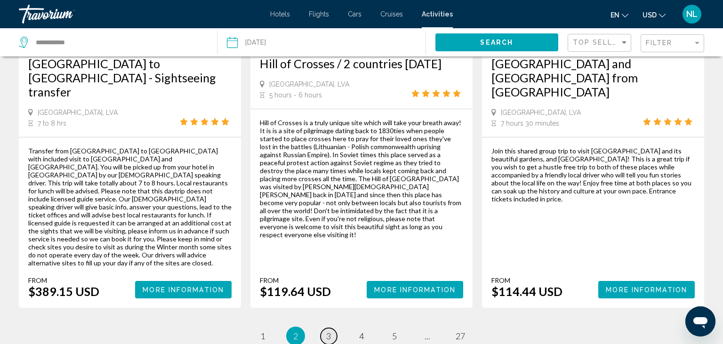
click at [331, 331] on span "3" at bounding box center [328, 336] width 5 height 10
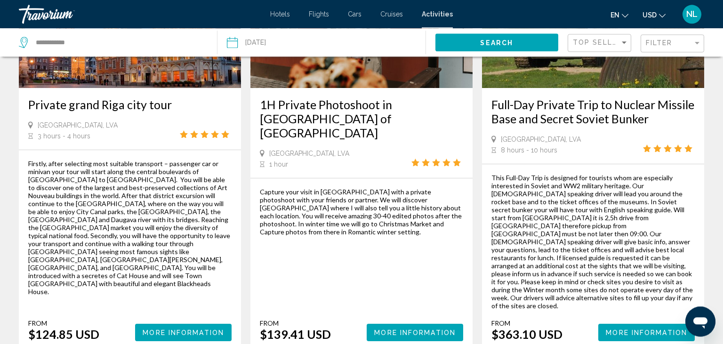
scroll to position [1411, 0]
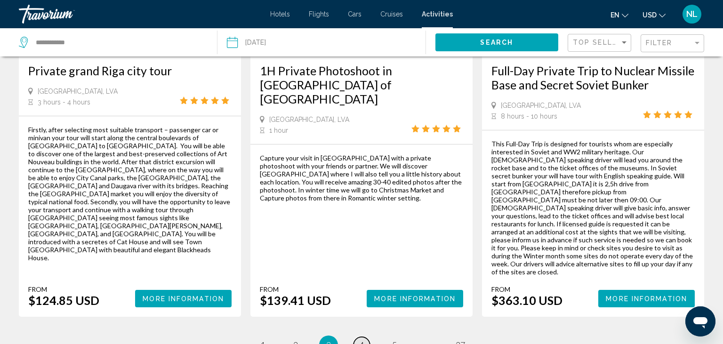
click at [359, 337] on link "page 4" at bounding box center [362, 345] width 16 height 16
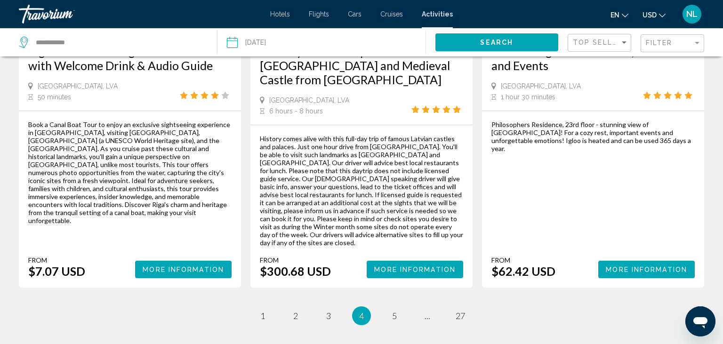
scroll to position [1445, 0]
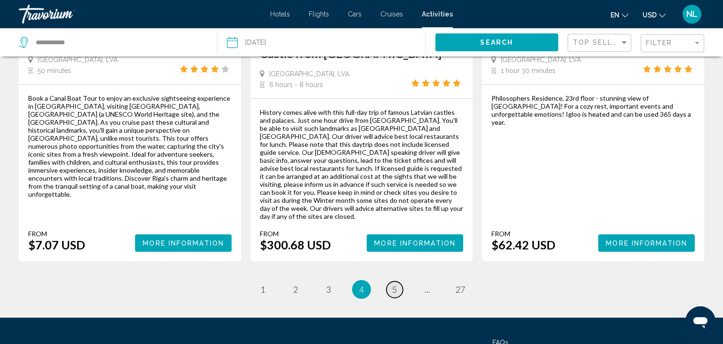
click at [396, 284] on span "5" at bounding box center [394, 289] width 5 height 10
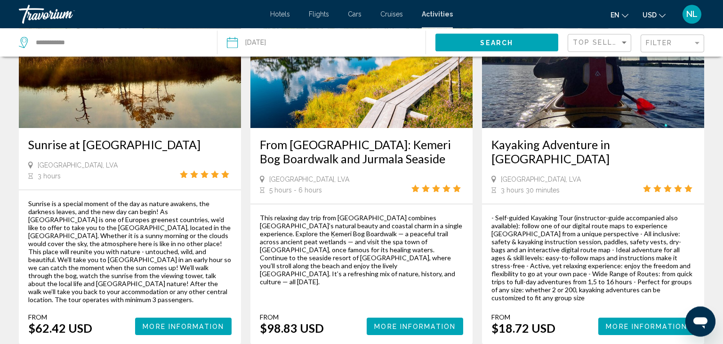
scroll to position [1471, 0]
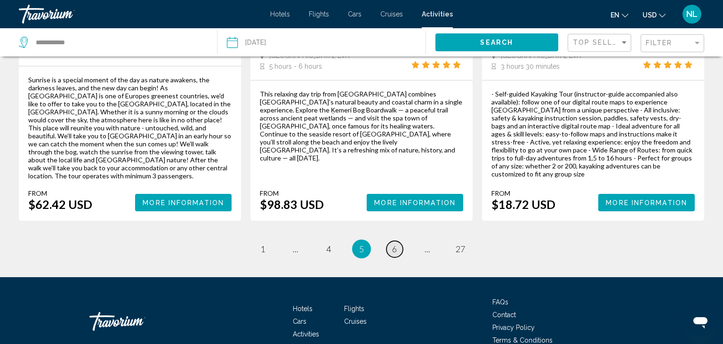
click at [395, 244] on span "6" at bounding box center [394, 249] width 5 height 10
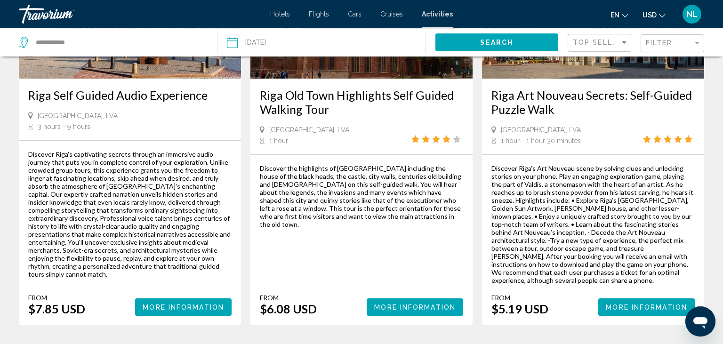
scroll to position [1442, 0]
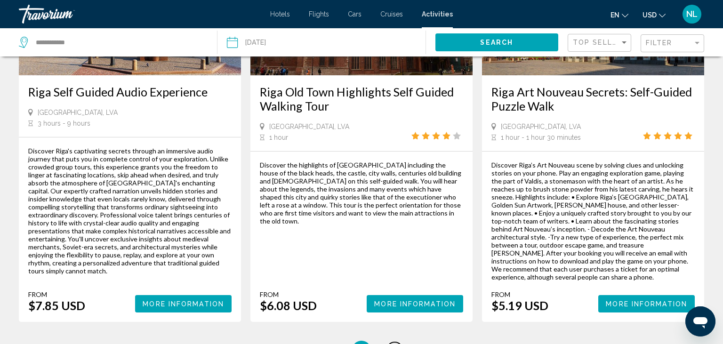
click at [397, 344] on span "7" at bounding box center [394, 350] width 5 height 10
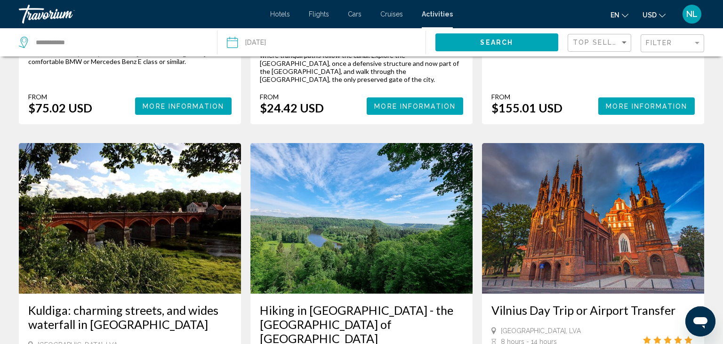
scroll to position [1360, 0]
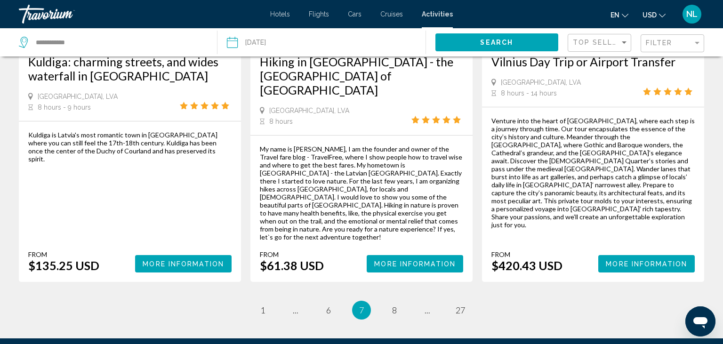
click at [364, 305] on span "7" at bounding box center [361, 310] width 5 height 10
click at [395, 301] on li "page 8" at bounding box center [394, 310] width 19 height 19
click at [397, 305] on span "8" at bounding box center [394, 310] width 5 height 10
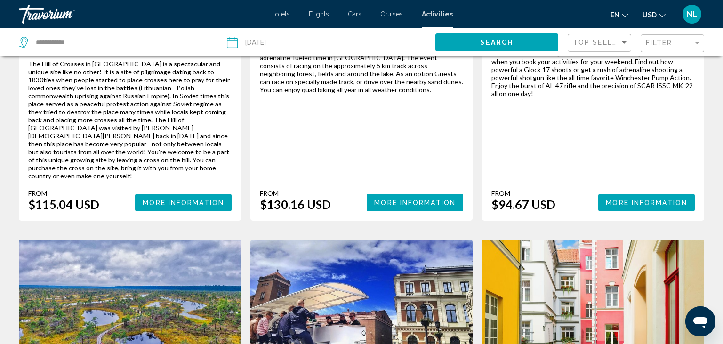
scroll to position [1442, 0]
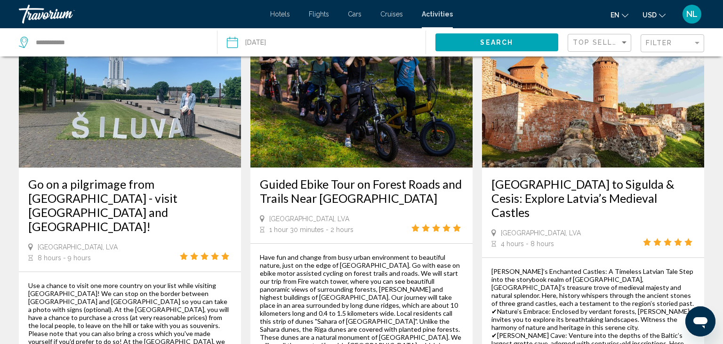
scroll to position [1545, 0]
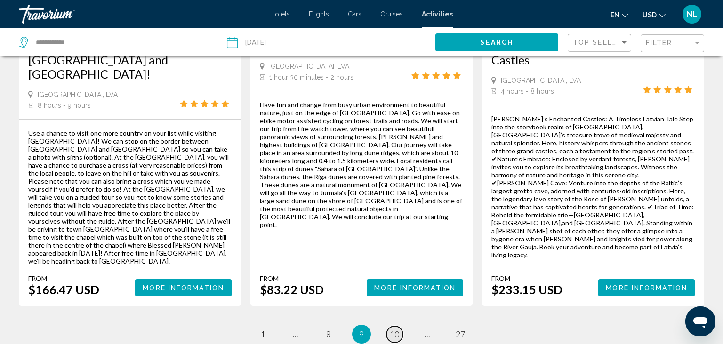
click at [395, 329] on span "10" at bounding box center [394, 334] width 9 height 10
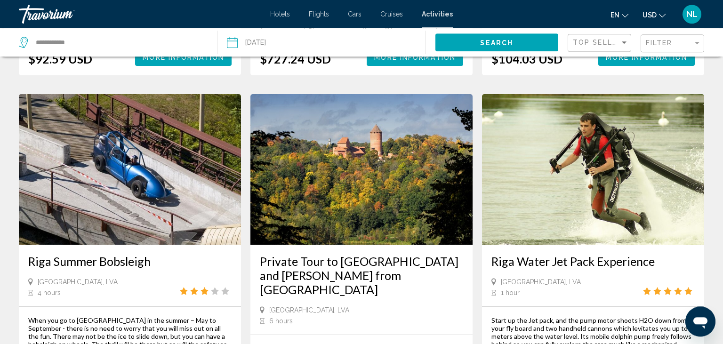
scroll to position [438, 0]
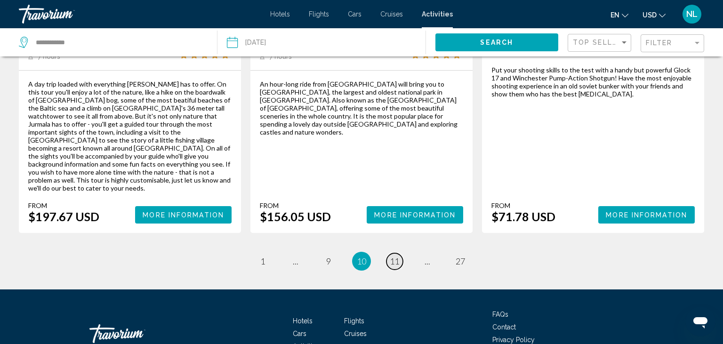
click at [398, 256] on span "11" at bounding box center [394, 261] width 9 height 10
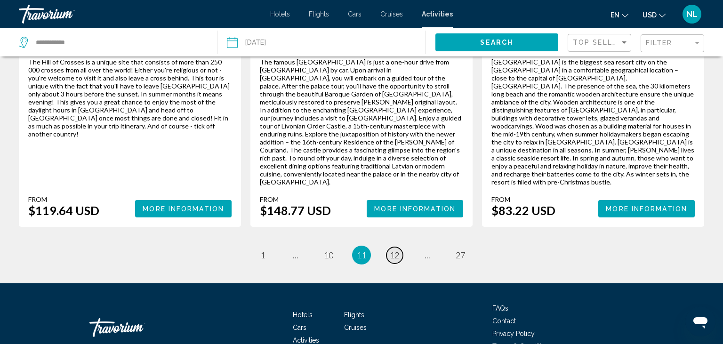
click at [396, 250] on span "12" at bounding box center [394, 255] width 9 height 10
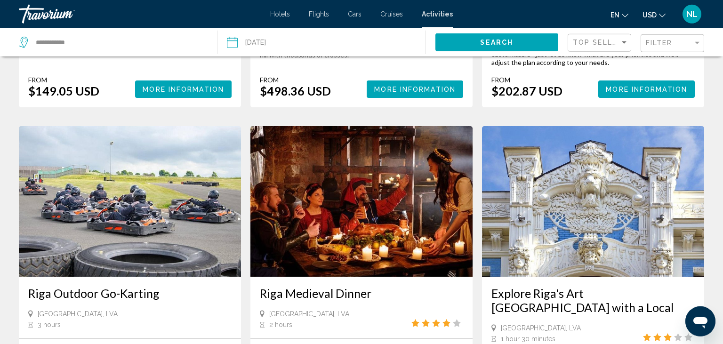
scroll to position [796, 0]
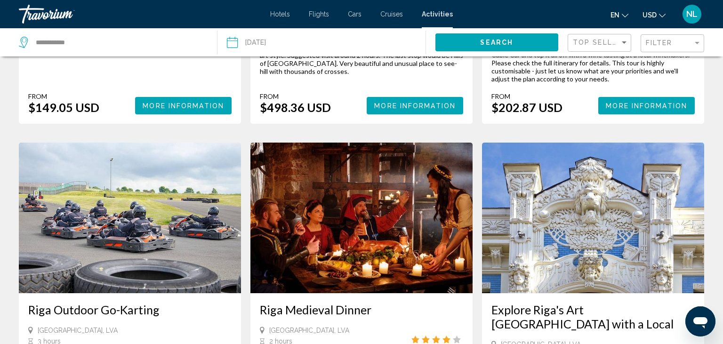
click at [373, 225] on img "Main content" at bounding box center [362, 218] width 222 height 151
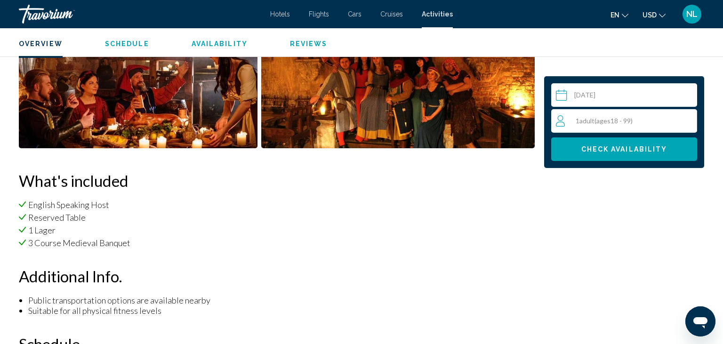
scroll to position [244, 0]
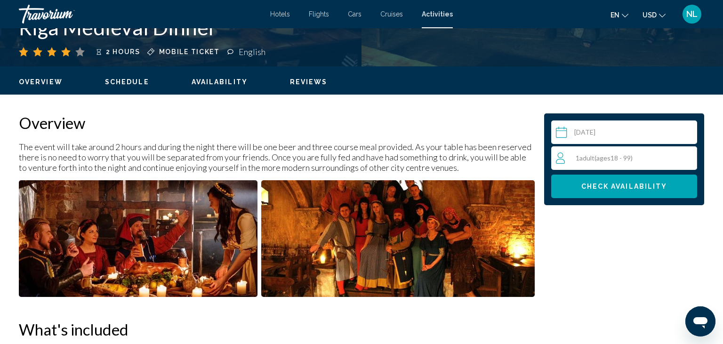
click at [214, 216] on img "Open full-screen image slider" at bounding box center [138, 238] width 239 height 117
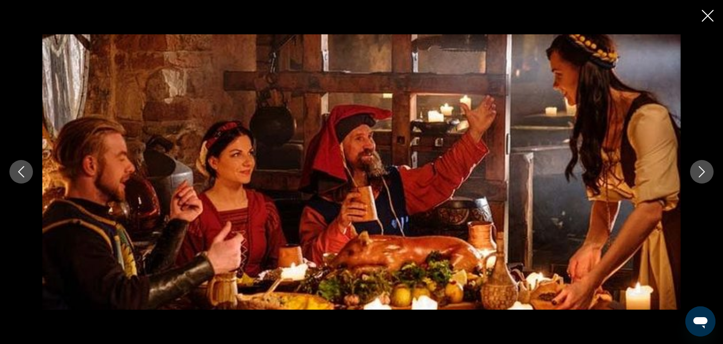
click at [705, 171] on icon "Next image" at bounding box center [702, 171] width 11 height 11
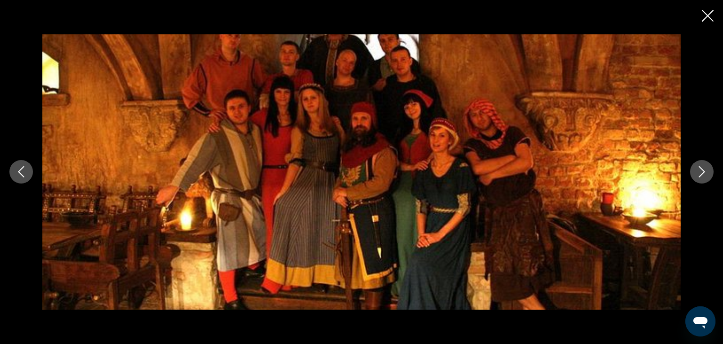
click at [710, 15] on icon "Close slideshow" at bounding box center [708, 16] width 12 height 12
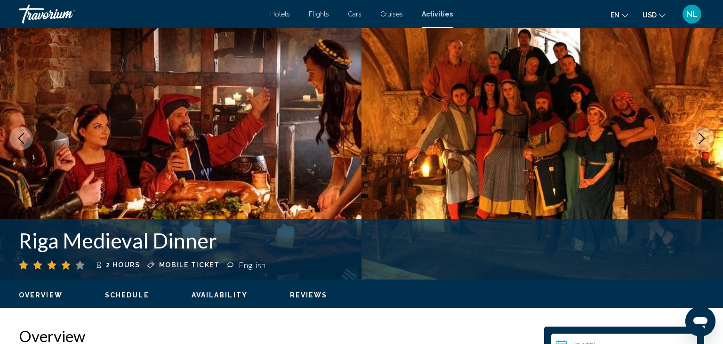
scroll to position [0, 0]
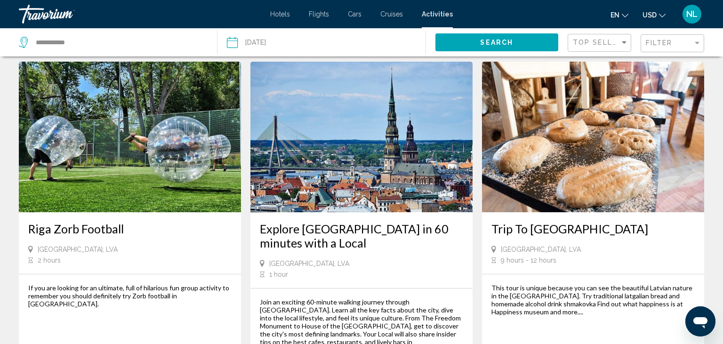
scroll to position [1469, 0]
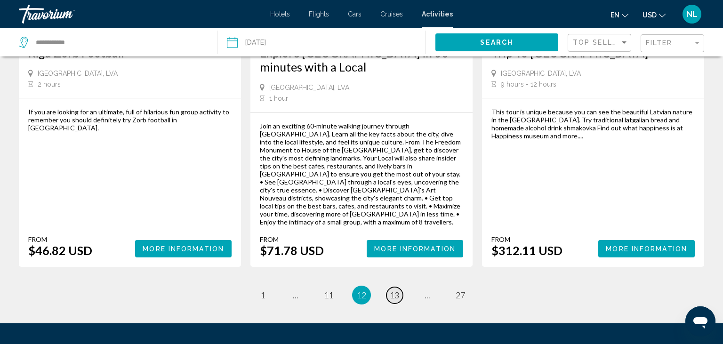
click at [398, 290] on span "13" at bounding box center [394, 295] width 9 height 10
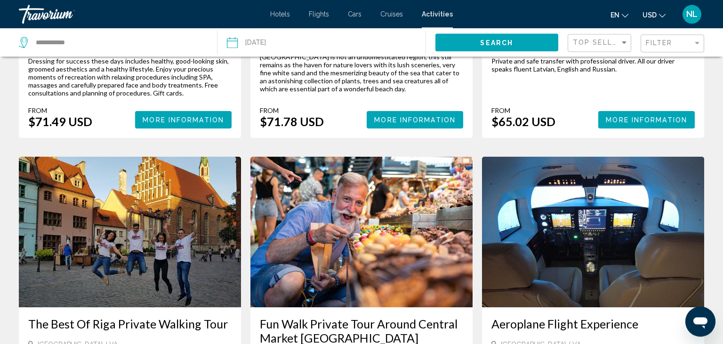
scroll to position [1293, 0]
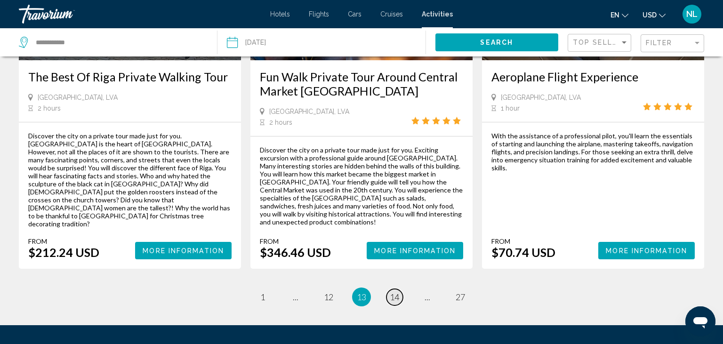
click at [398, 292] on span "14" at bounding box center [394, 297] width 9 height 10
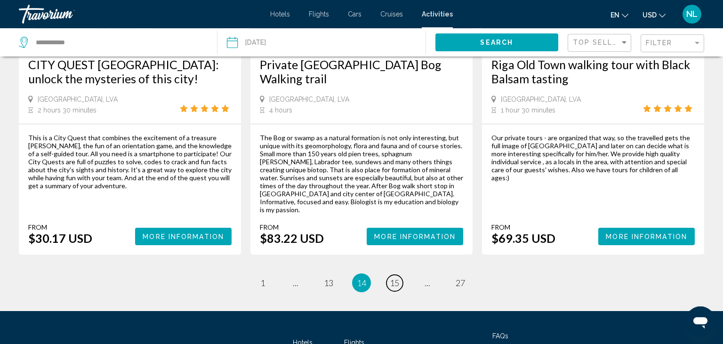
scroll to position [1365, 0]
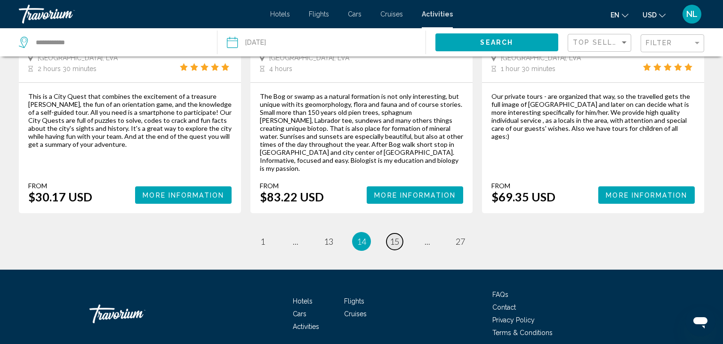
click at [393, 236] on span "15" at bounding box center [394, 241] width 9 height 10
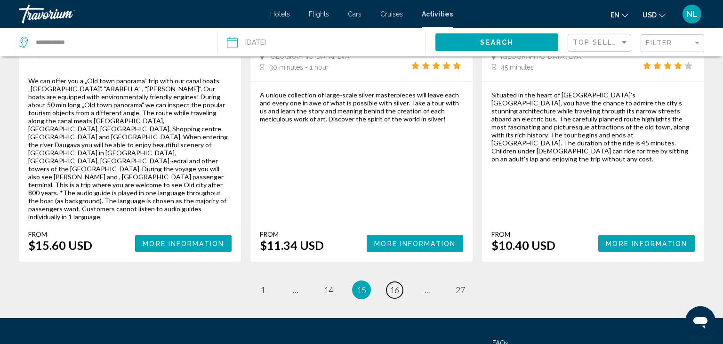
scroll to position [1469, 0]
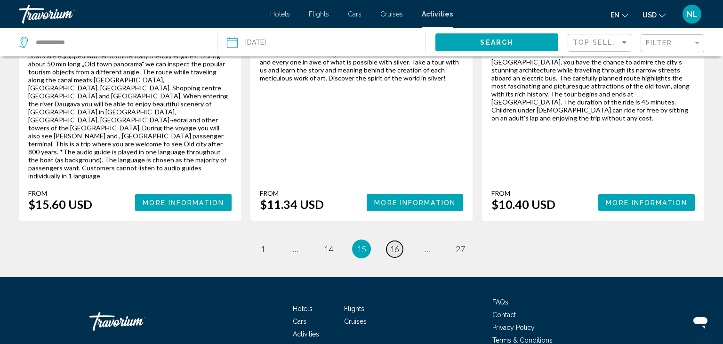
click at [395, 244] on span "16" at bounding box center [394, 249] width 9 height 10
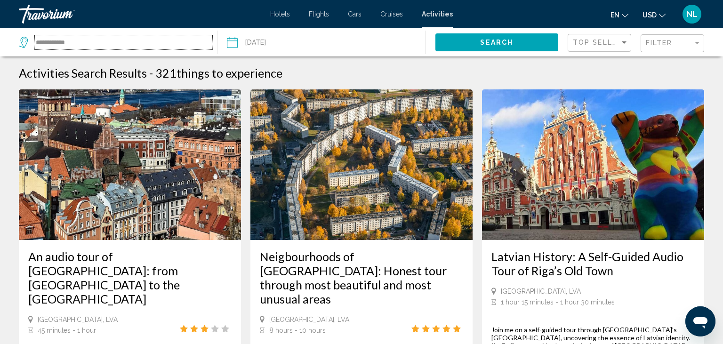
click at [108, 41] on input "**********" at bounding box center [124, 42] width 178 height 14
type input "*"
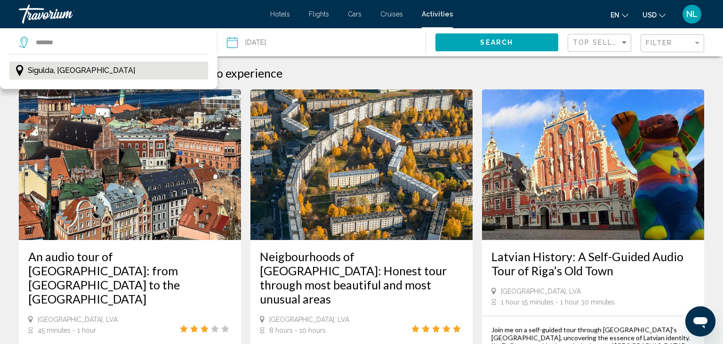
click at [171, 73] on button "Sigulda, [GEOGRAPHIC_DATA]" at bounding box center [108, 71] width 199 height 18
type input "**********"
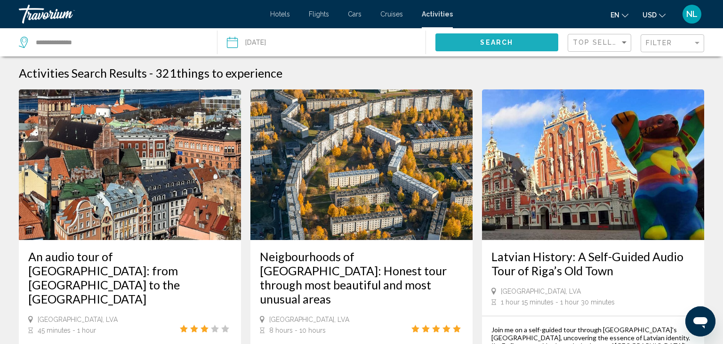
click at [515, 44] on button "Search" at bounding box center [497, 41] width 123 height 17
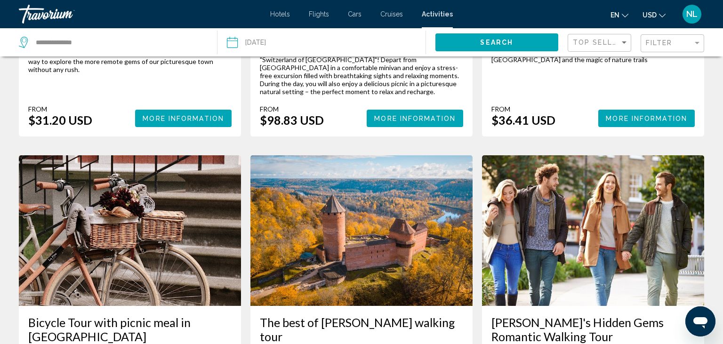
scroll to position [535, 0]
